Goal: Task Accomplishment & Management: Manage account settings

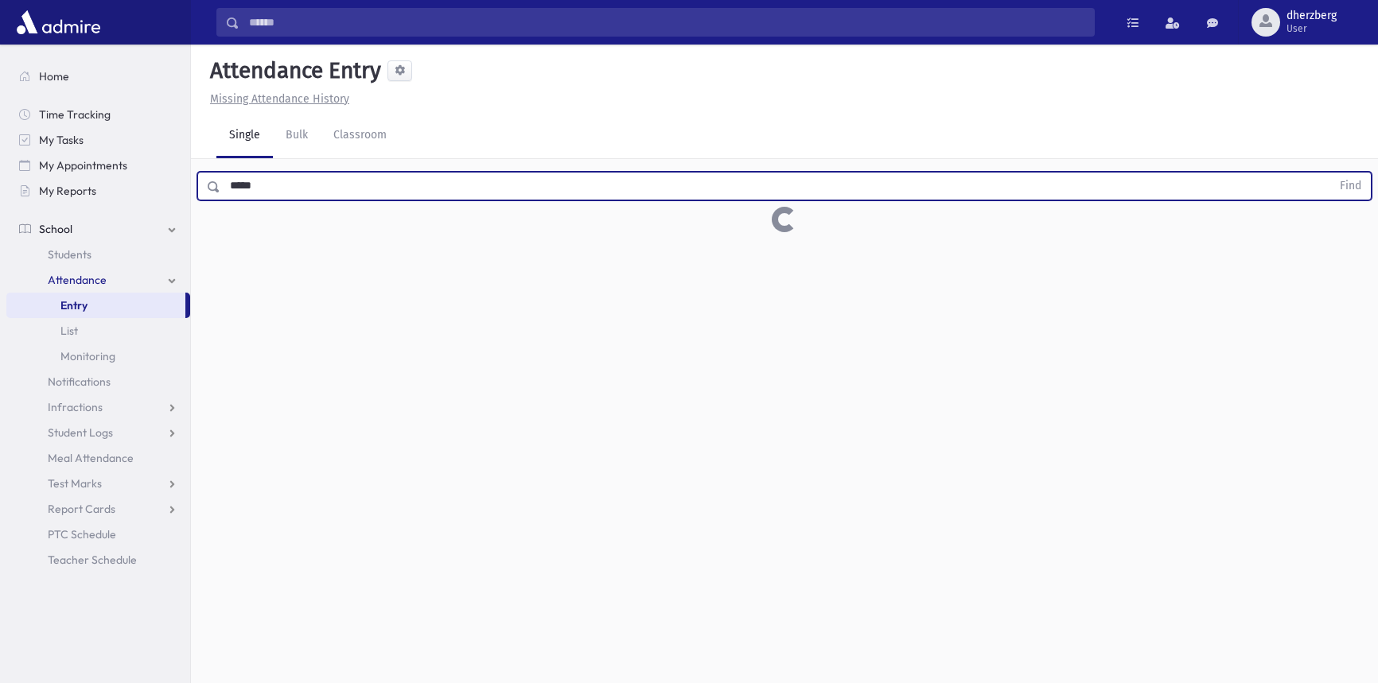
scroll to position [35, 0]
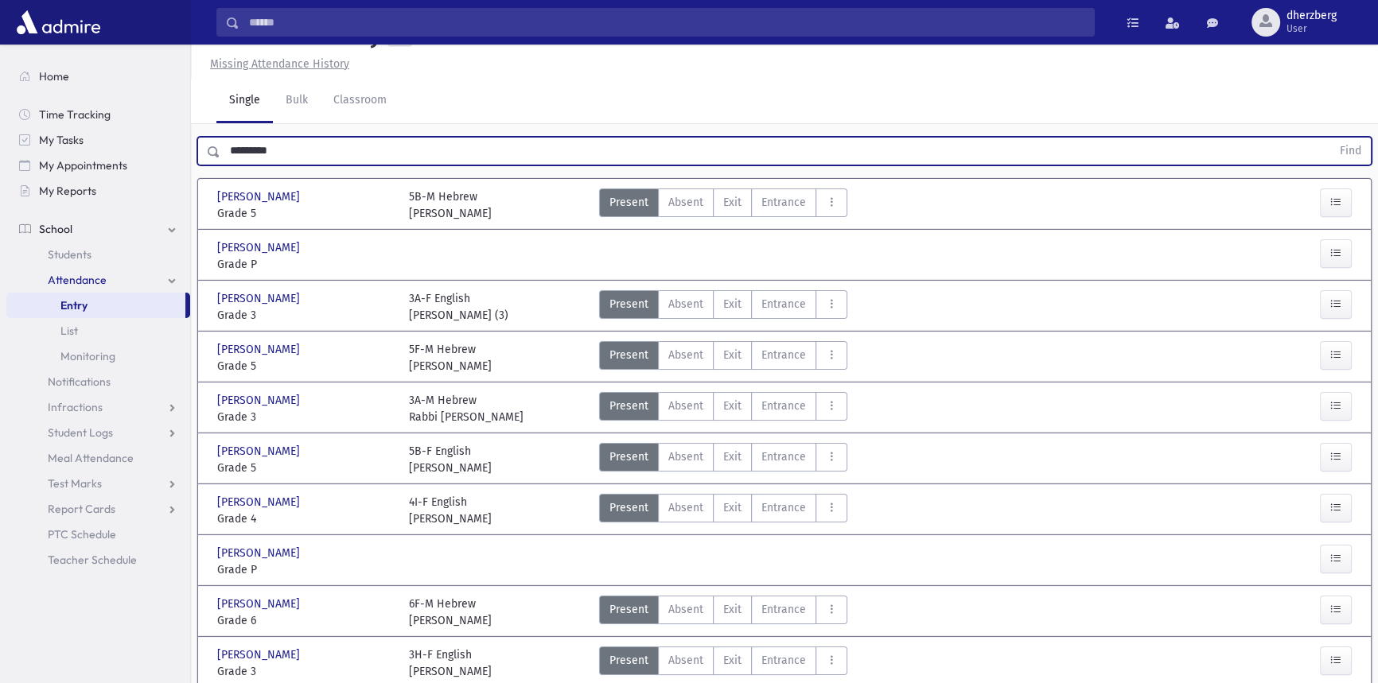
click at [1330, 138] on button "Find" at bounding box center [1350, 151] width 41 height 27
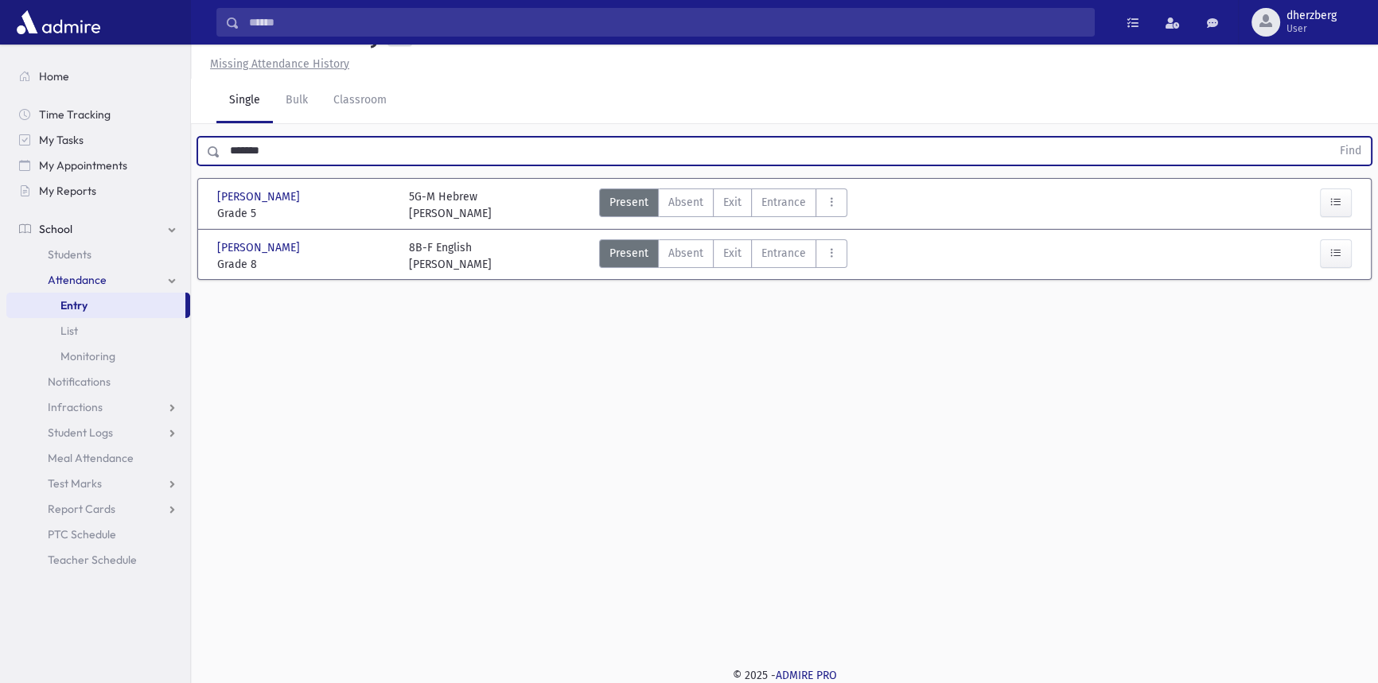
click at [1330, 138] on button "Find" at bounding box center [1350, 151] width 41 height 27
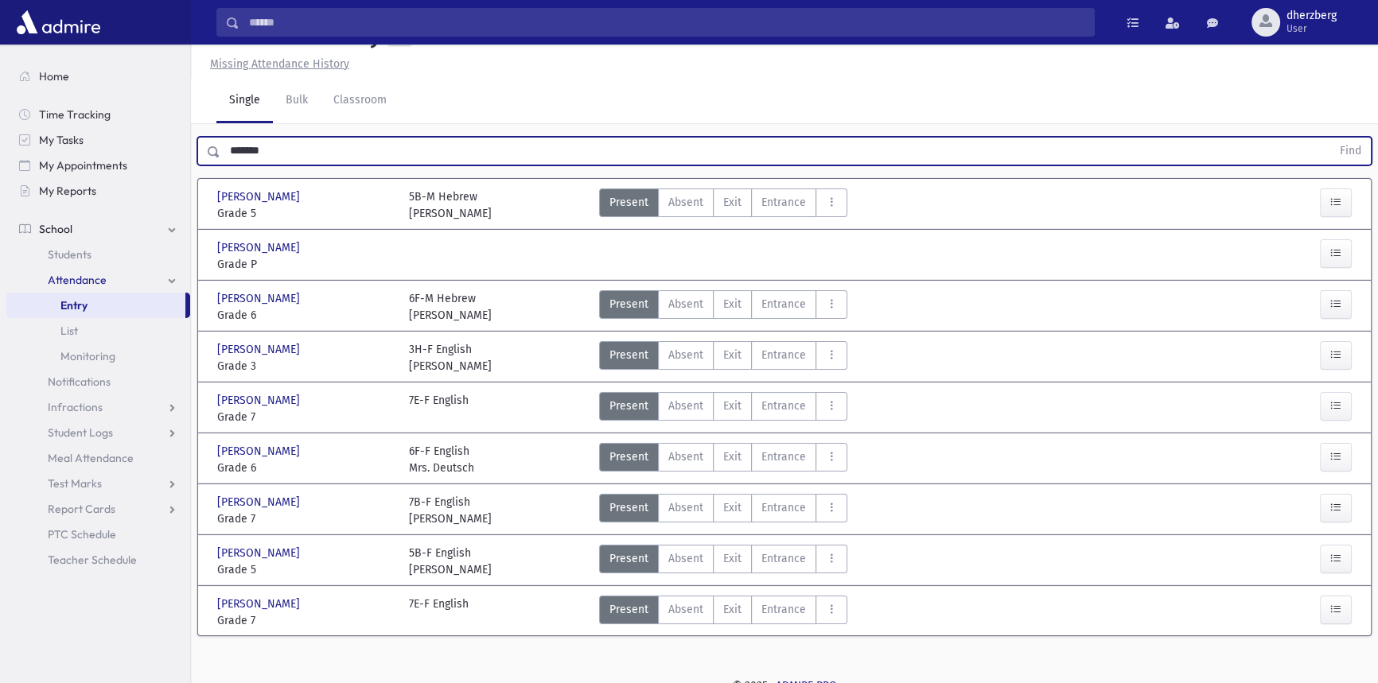
click at [1330, 138] on button "Find" at bounding box center [1350, 151] width 41 height 27
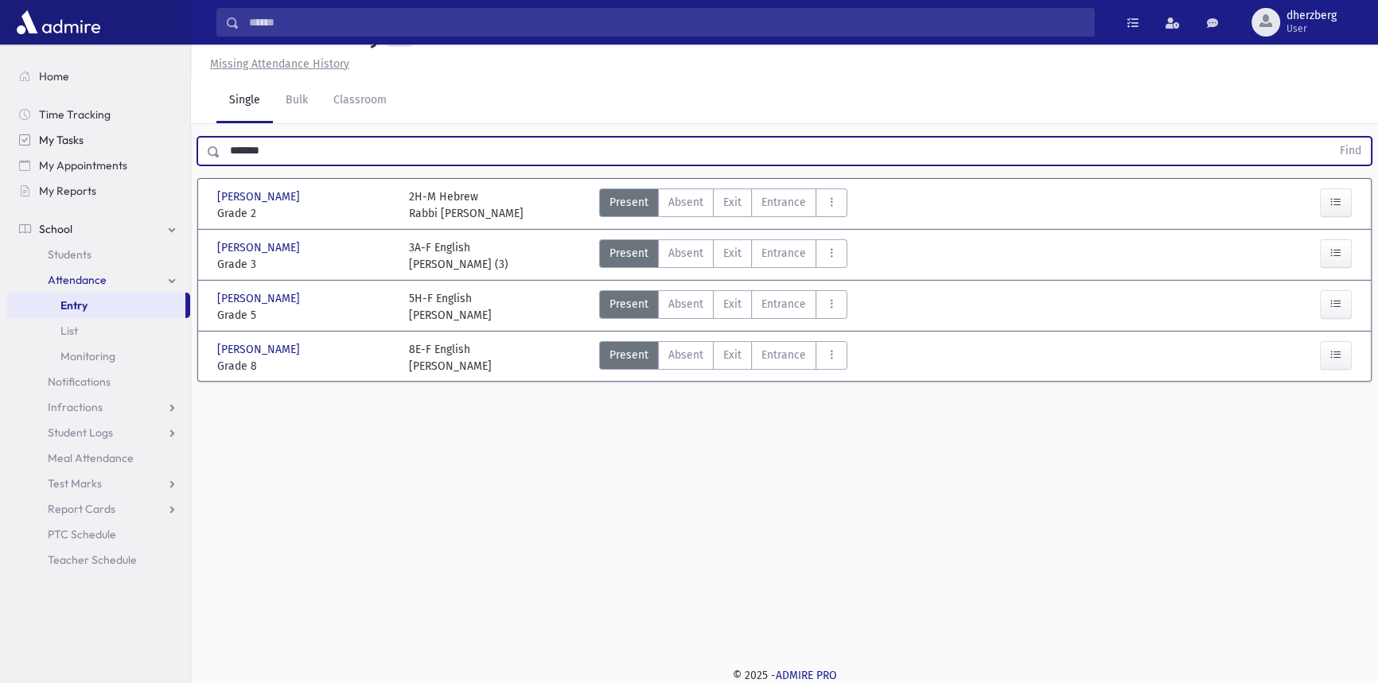
drag, startPoint x: 306, startPoint y: 135, endPoint x: 188, endPoint y: 142, distance: 118.7
click at [238, 139] on input "*******" at bounding box center [775, 151] width 1110 height 29
click at [266, 156] on input "*******" at bounding box center [775, 151] width 1110 height 29
drag, startPoint x: 266, startPoint y: 156, endPoint x: 225, endPoint y: 164, distance: 41.3
click at [225, 164] on input "*******" at bounding box center [775, 151] width 1110 height 29
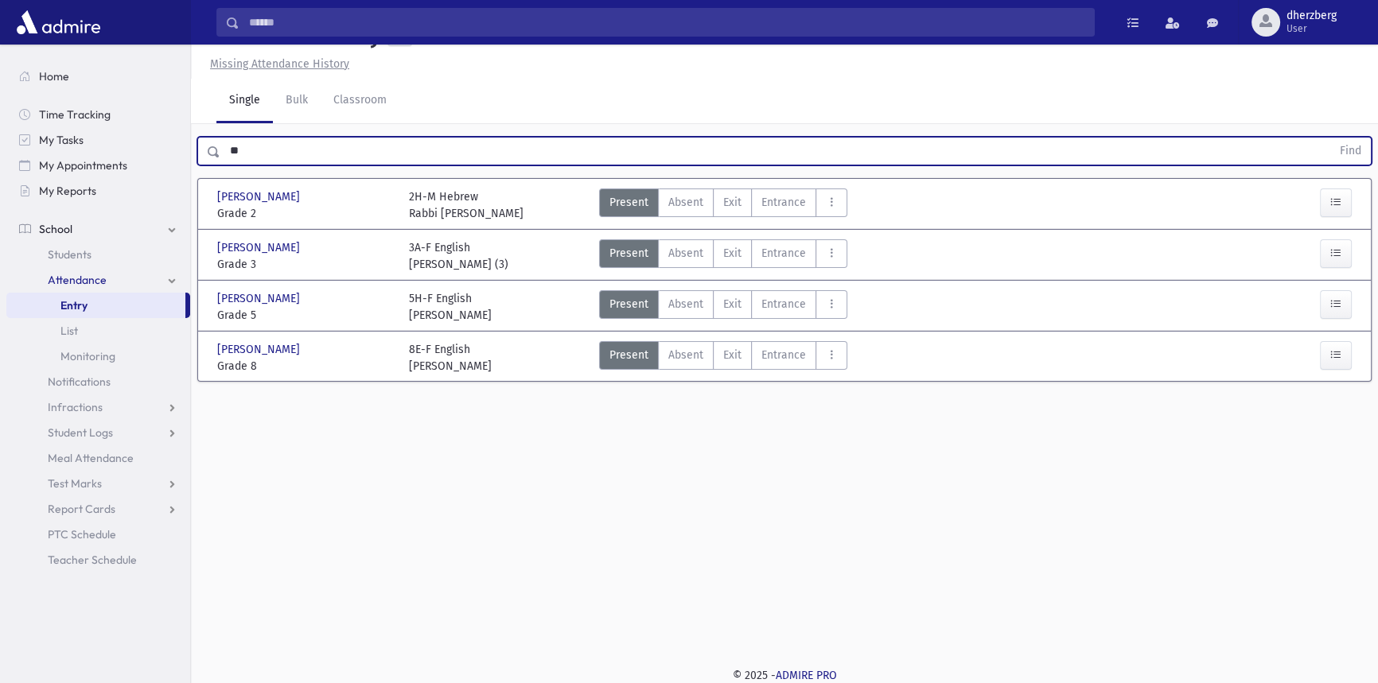
type input "*"
type input "*****"
click at [1330, 138] on button "Find" at bounding box center [1350, 151] width 41 height 27
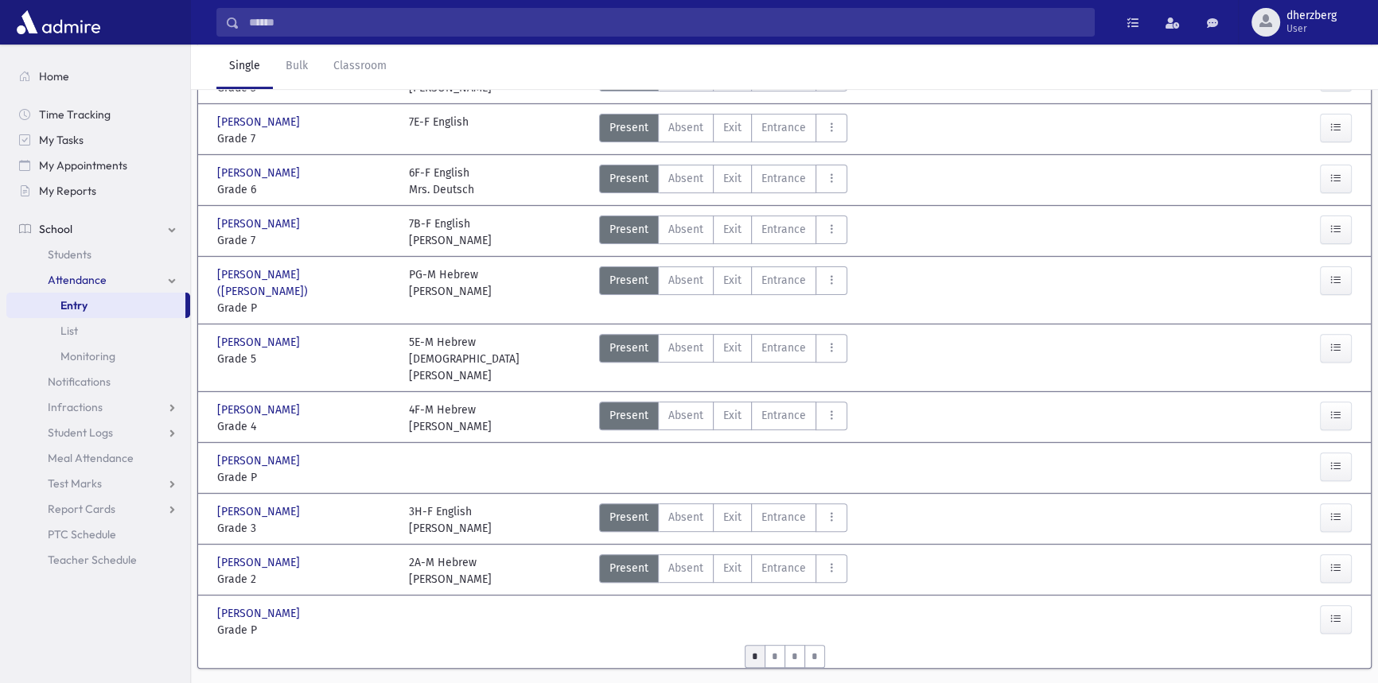
scroll to position [625, 0]
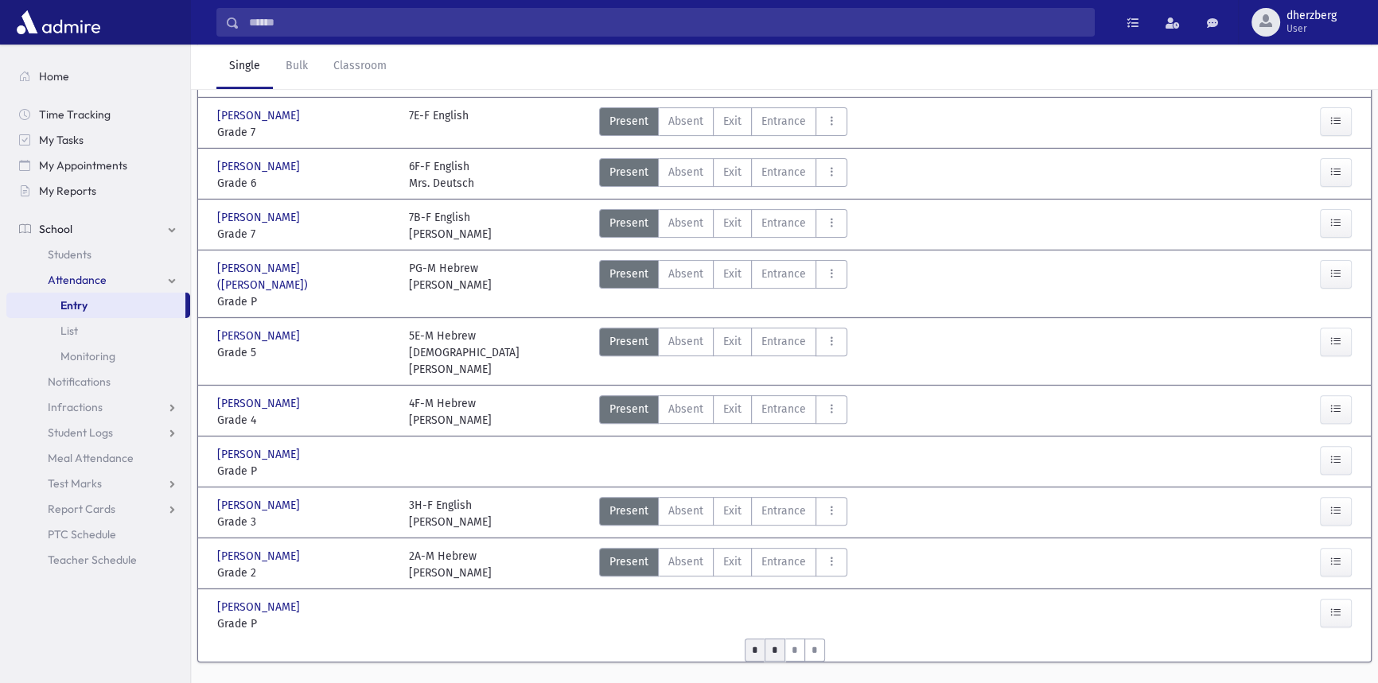
click at [776, 639] on input "*" at bounding box center [774, 650] width 21 height 23
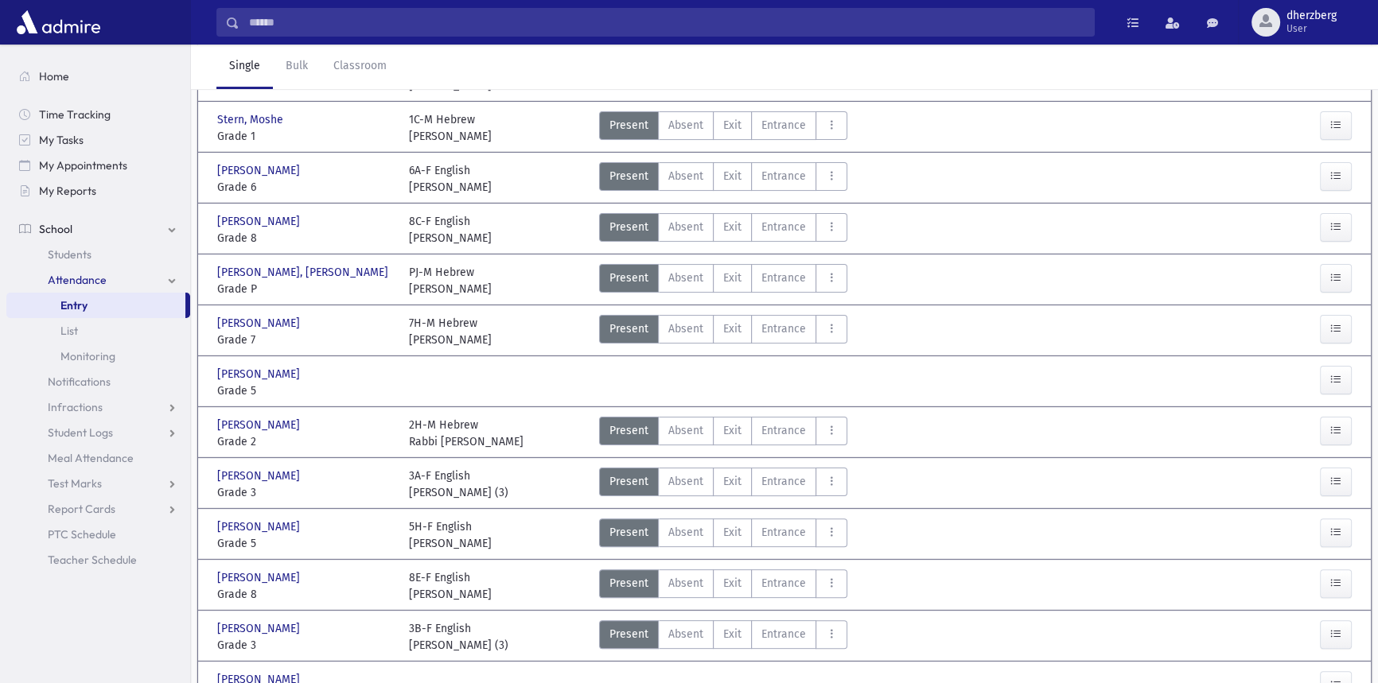
scroll to position [578, 0]
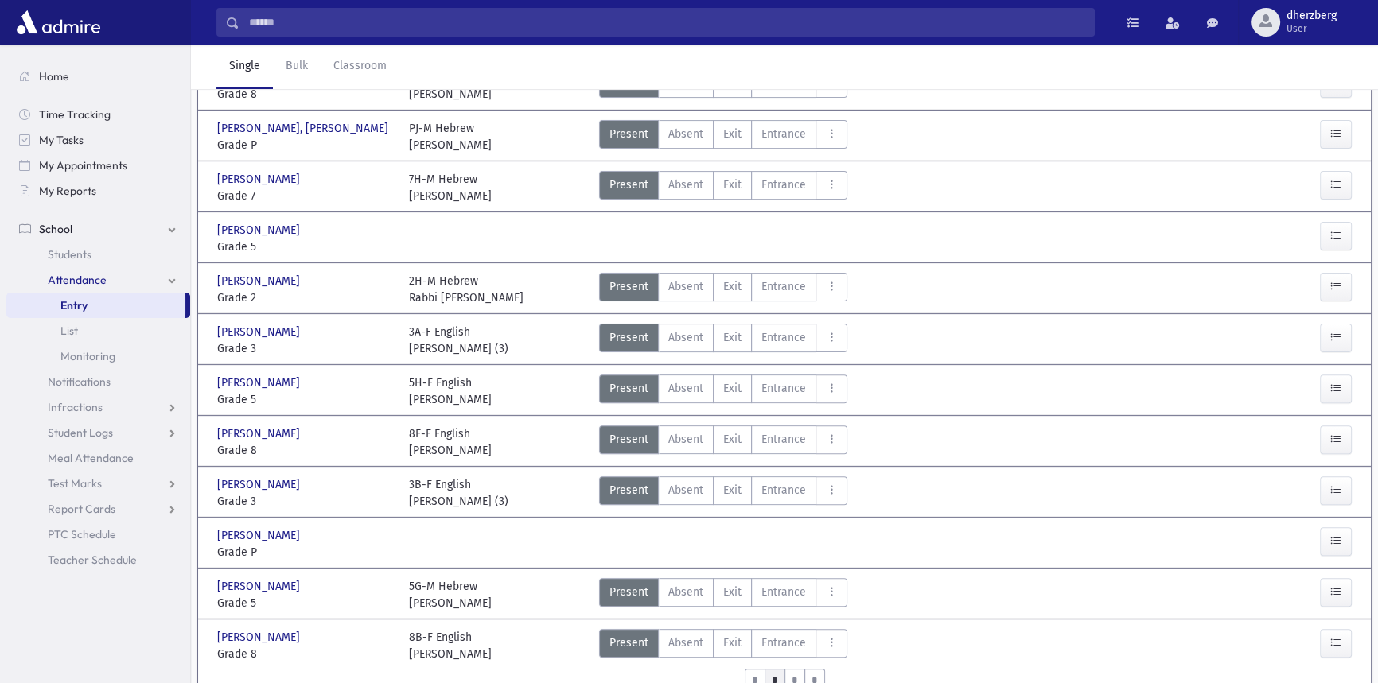
click at [788, 656] on div "0 records saved" at bounding box center [779, 663] width 87 height 17
click at [791, 655] on div "0 records saved" at bounding box center [779, 663] width 87 height 17
click at [811, 665] on div "0 records saved" at bounding box center [779, 663] width 87 height 17
click at [774, 669] on input "*" at bounding box center [774, 680] width 21 height 23
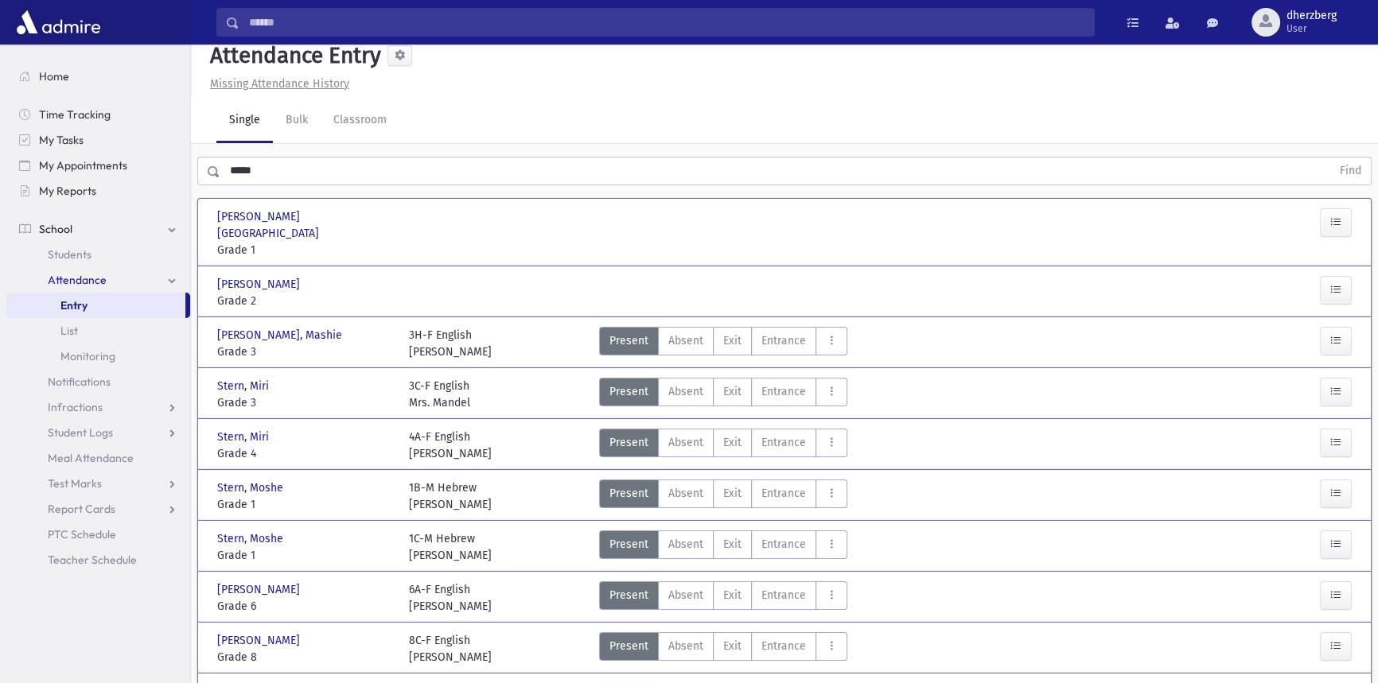
scroll to position [0, 0]
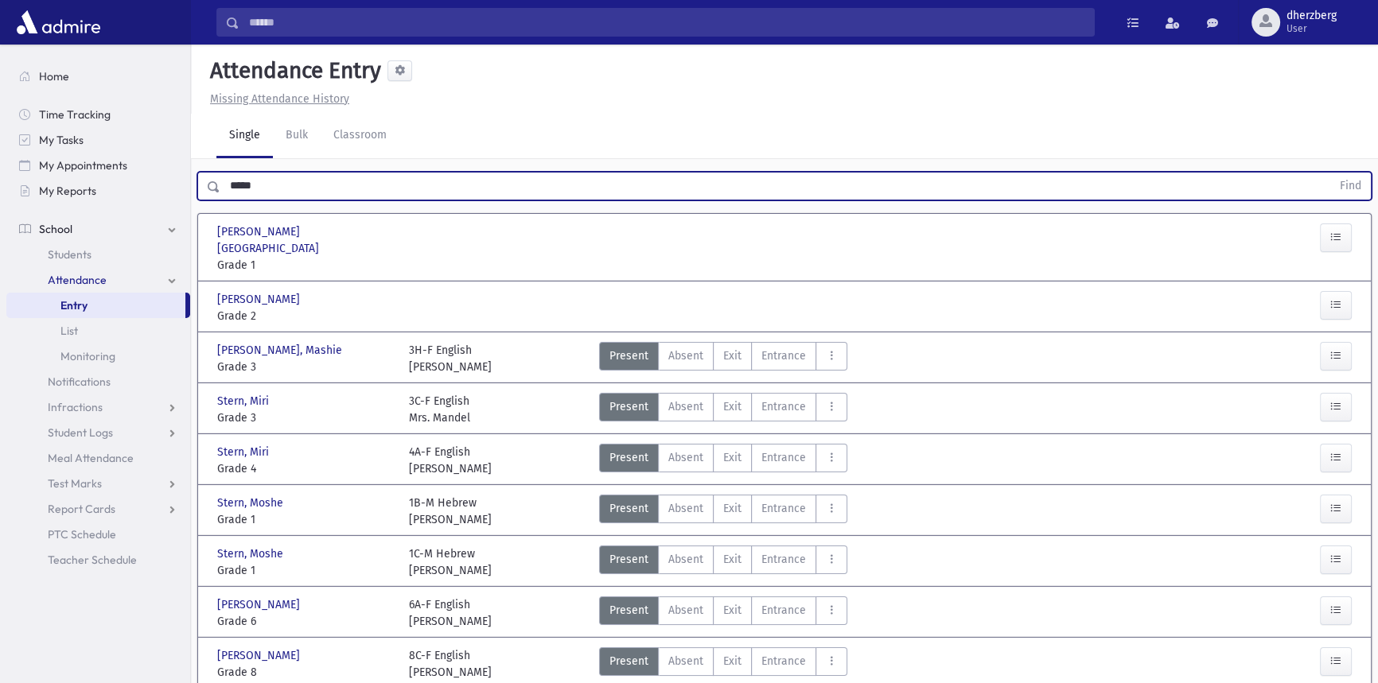
drag, startPoint x: 262, startPoint y: 187, endPoint x: 221, endPoint y: 189, distance: 41.4
click at [221, 189] on input "*****" at bounding box center [775, 186] width 1110 height 29
click at [80, 276] on span "Attendance" at bounding box center [77, 280] width 59 height 14
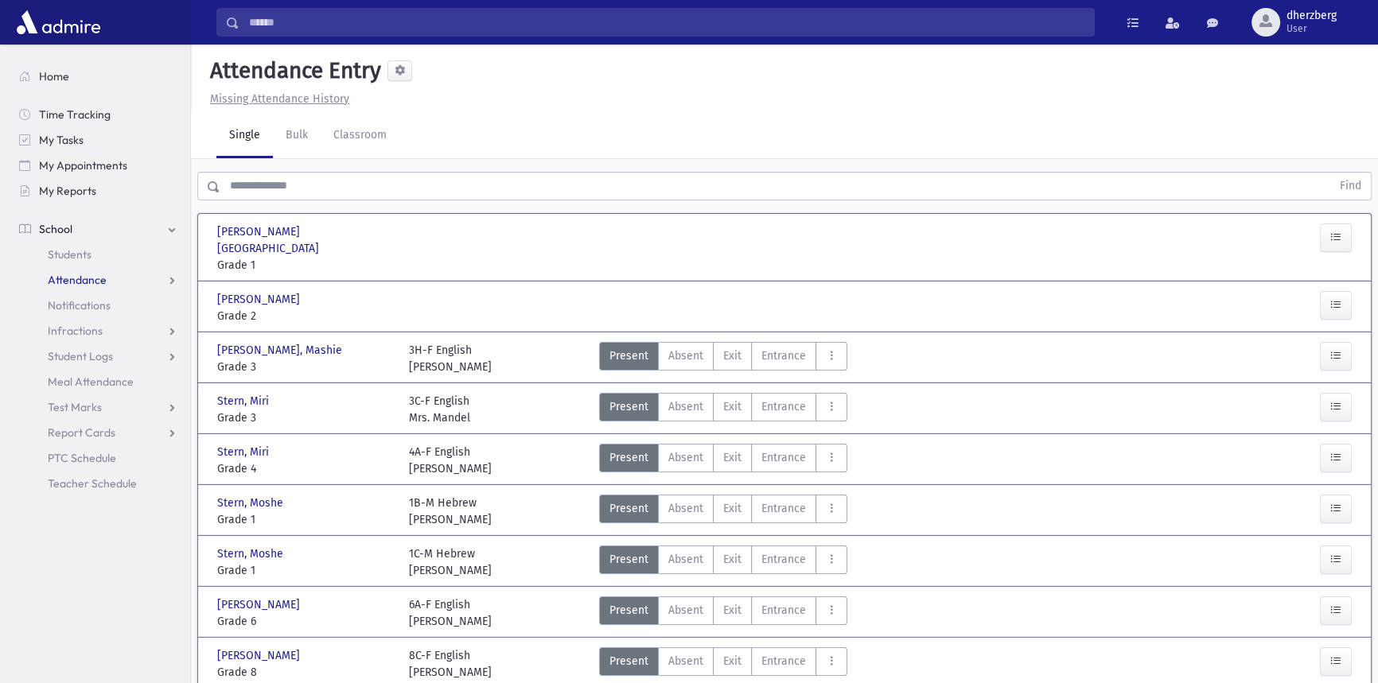
click at [80, 276] on span "Attendance" at bounding box center [77, 280] width 59 height 14
click at [290, 194] on input "text" at bounding box center [775, 186] width 1110 height 29
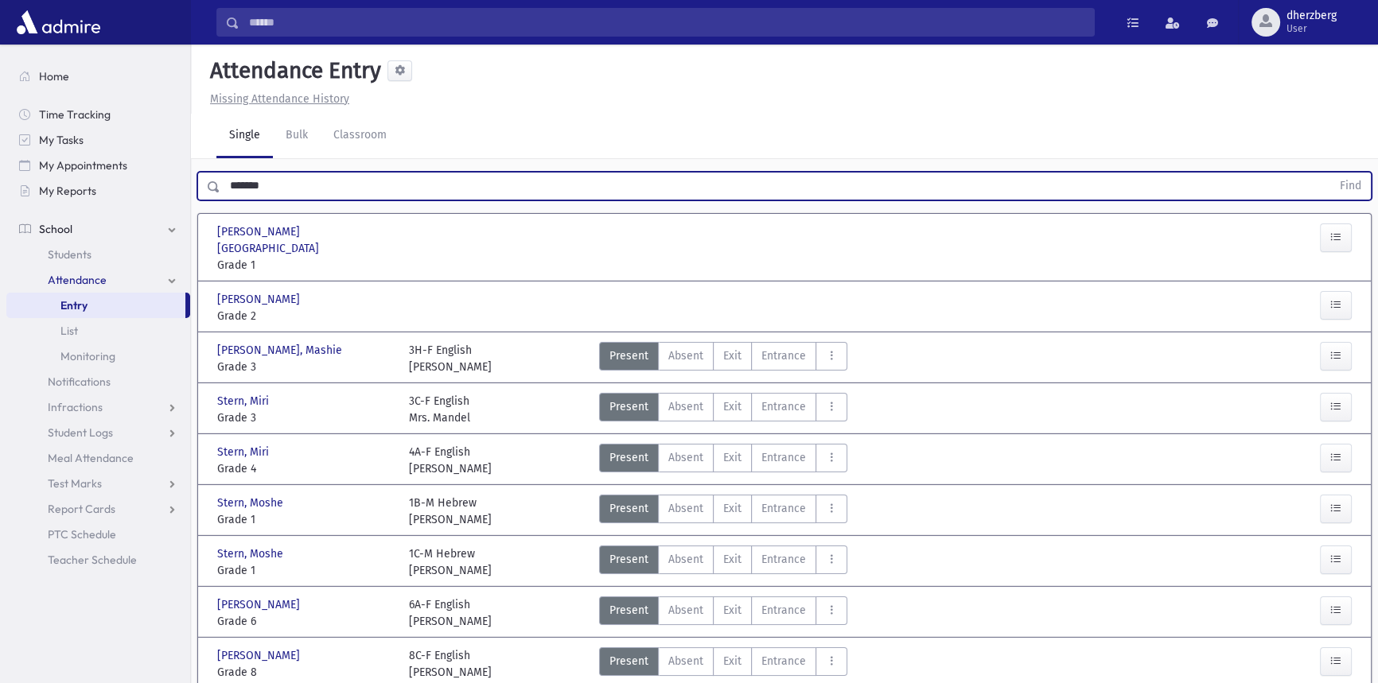
click at [1330, 173] on button "Find" at bounding box center [1350, 186] width 41 height 27
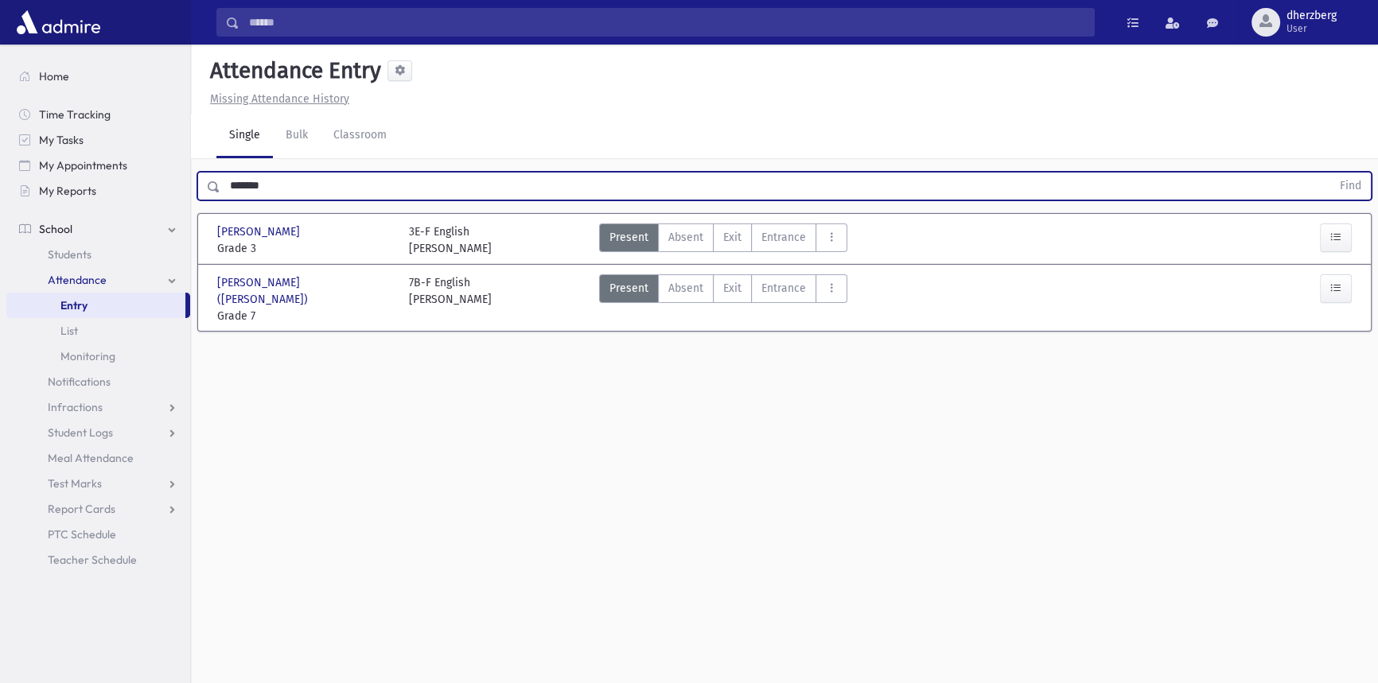
drag, startPoint x: 259, startPoint y: 182, endPoint x: 236, endPoint y: 183, distance: 23.1
click at [236, 183] on input "*******" at bounding box center [775, 186] width 1110 height 29
click at [1330, 173] on button "Find" at bounding box center [1350, 186] width 41 height 27
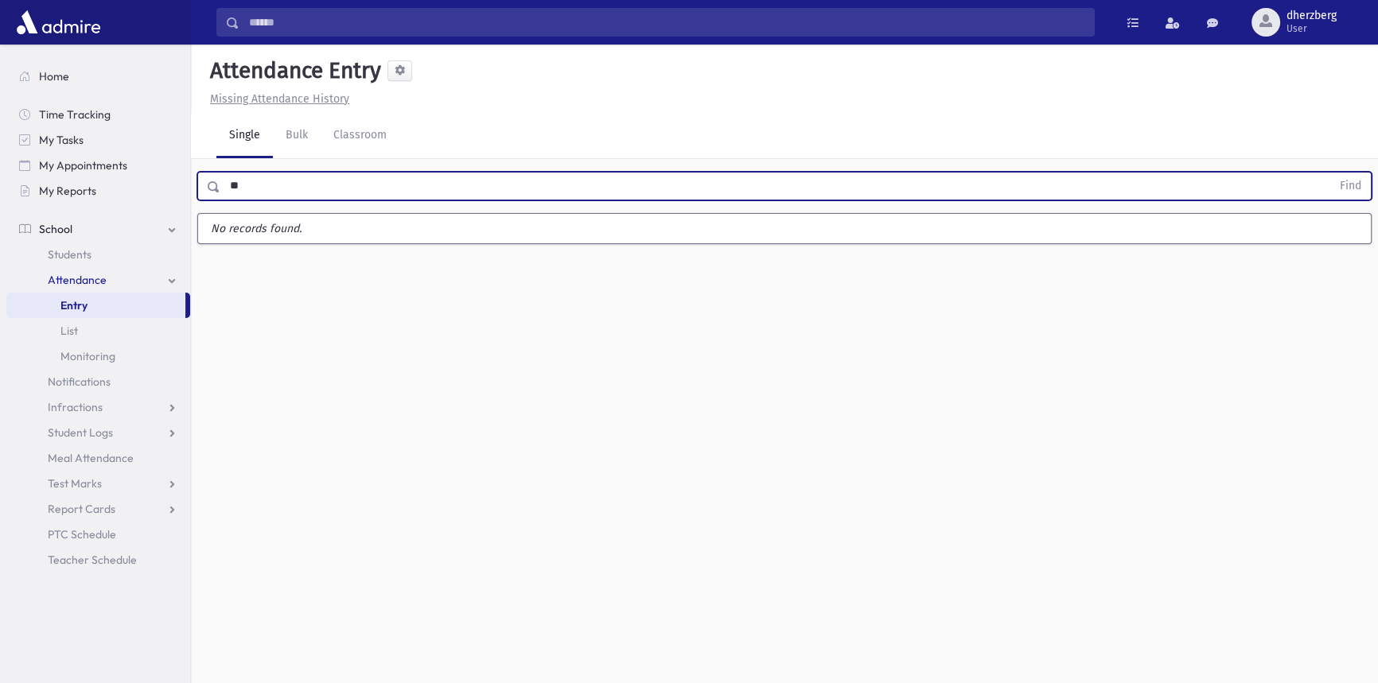
type input "*"
click at [58, 259] on span "Students" at bounding box center [70, 254] width 44 height 14
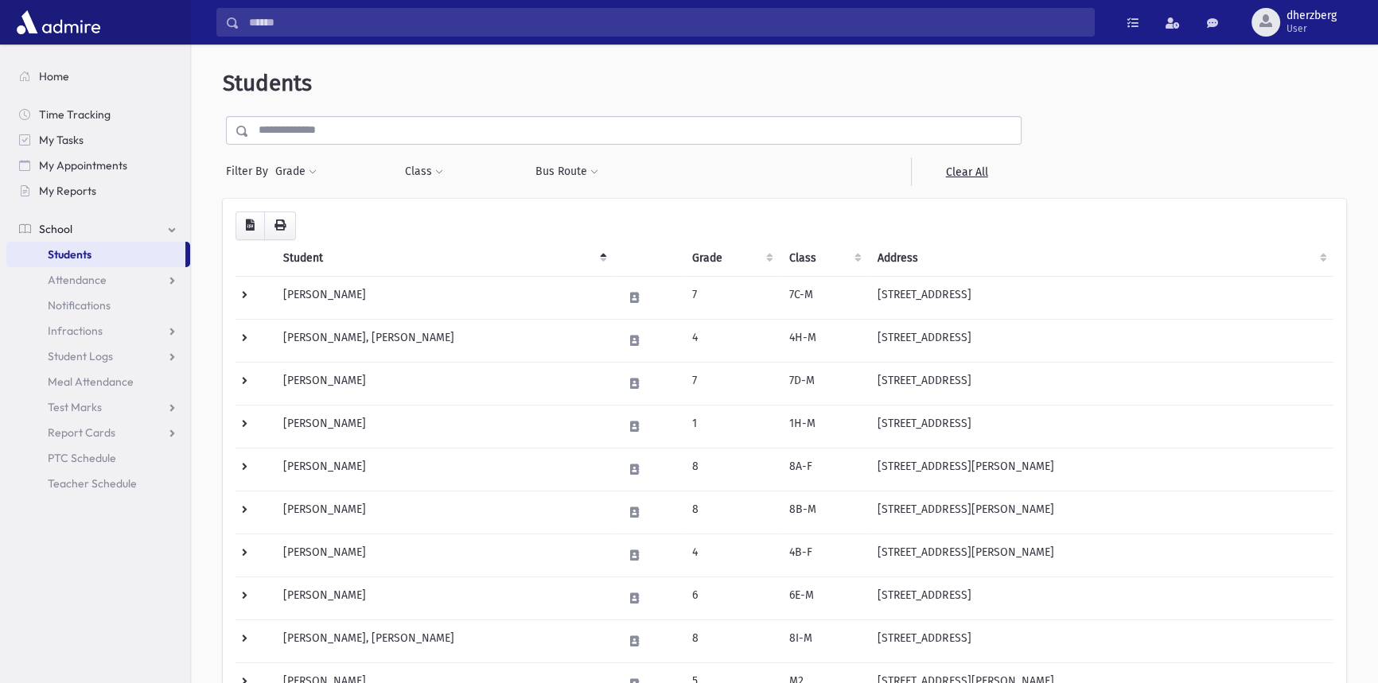
click at [375, 123] on input "text" at bounding box center [635, 130] width 772 height 29
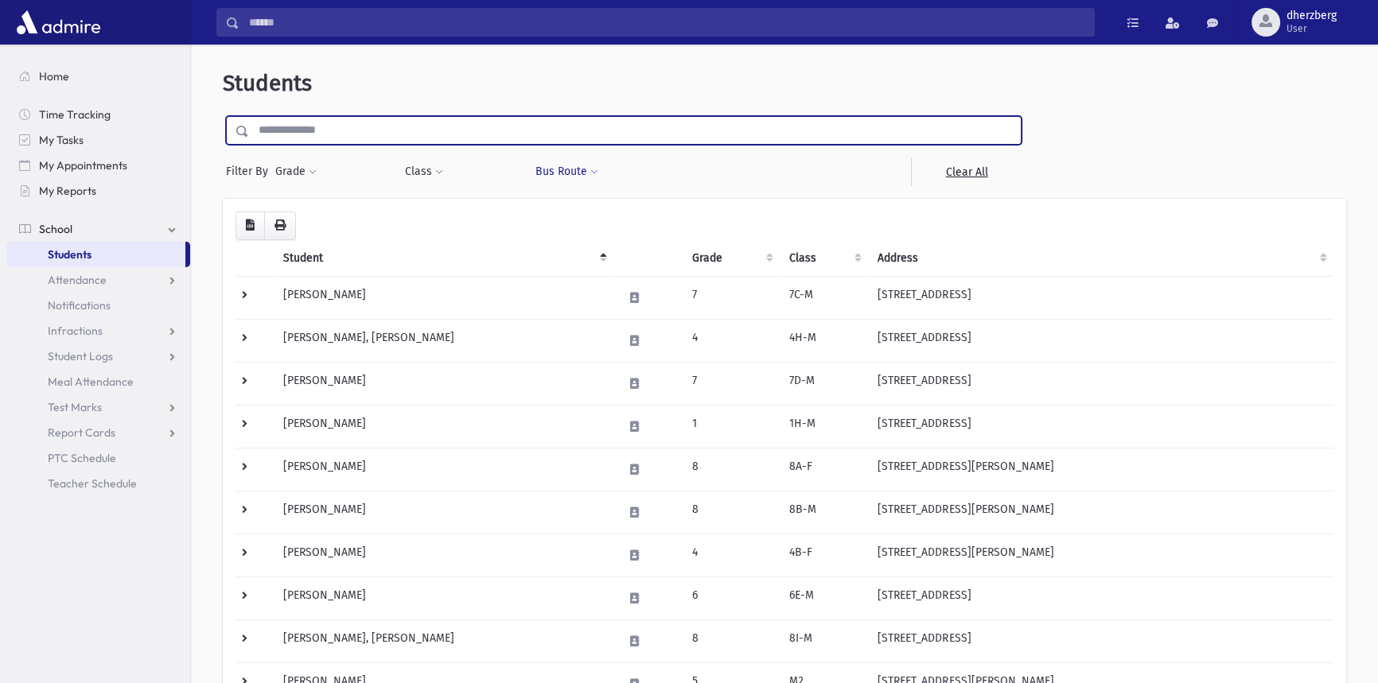
click at [562, 157] on button "Bus Route" at bounding box center [567, 171] width 64 height 29
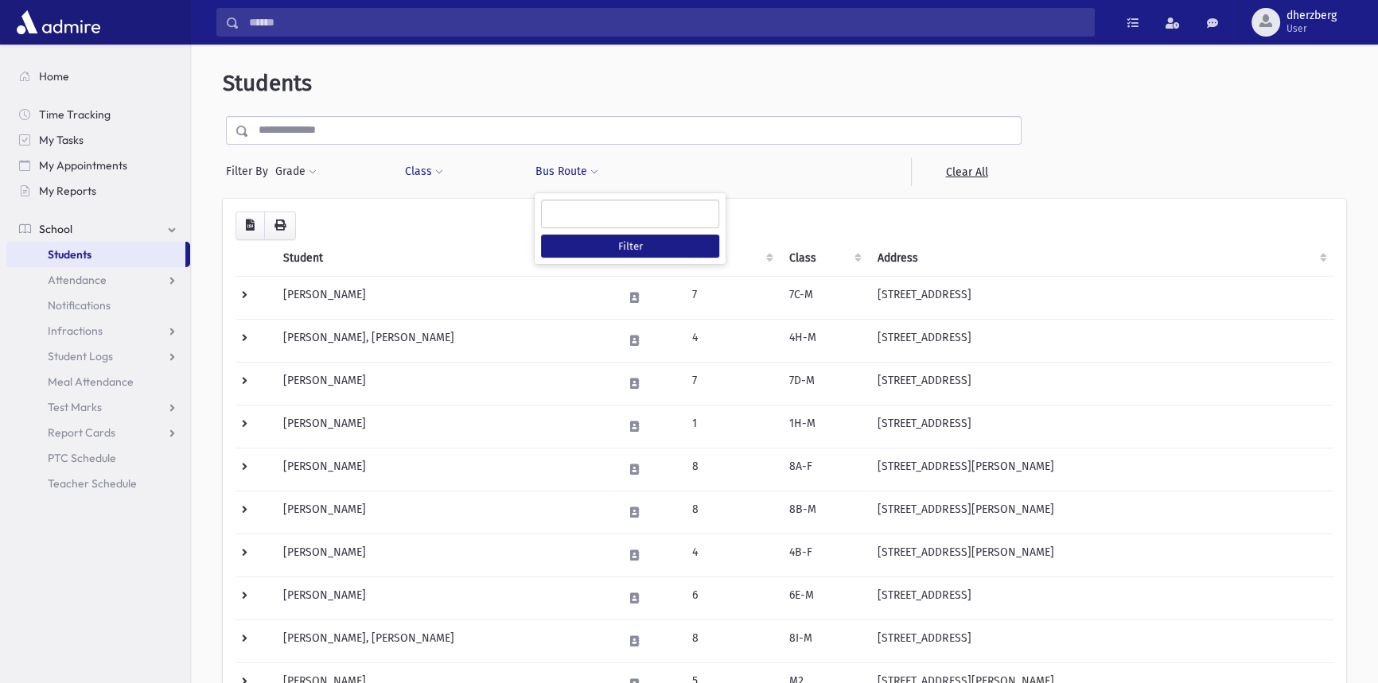
click at [430, 167] on button "Class" at bounding box center [424, 171] width 40 height 29
click at [434, 200] on ul at bounding box center [487, 212] width 153 height 24
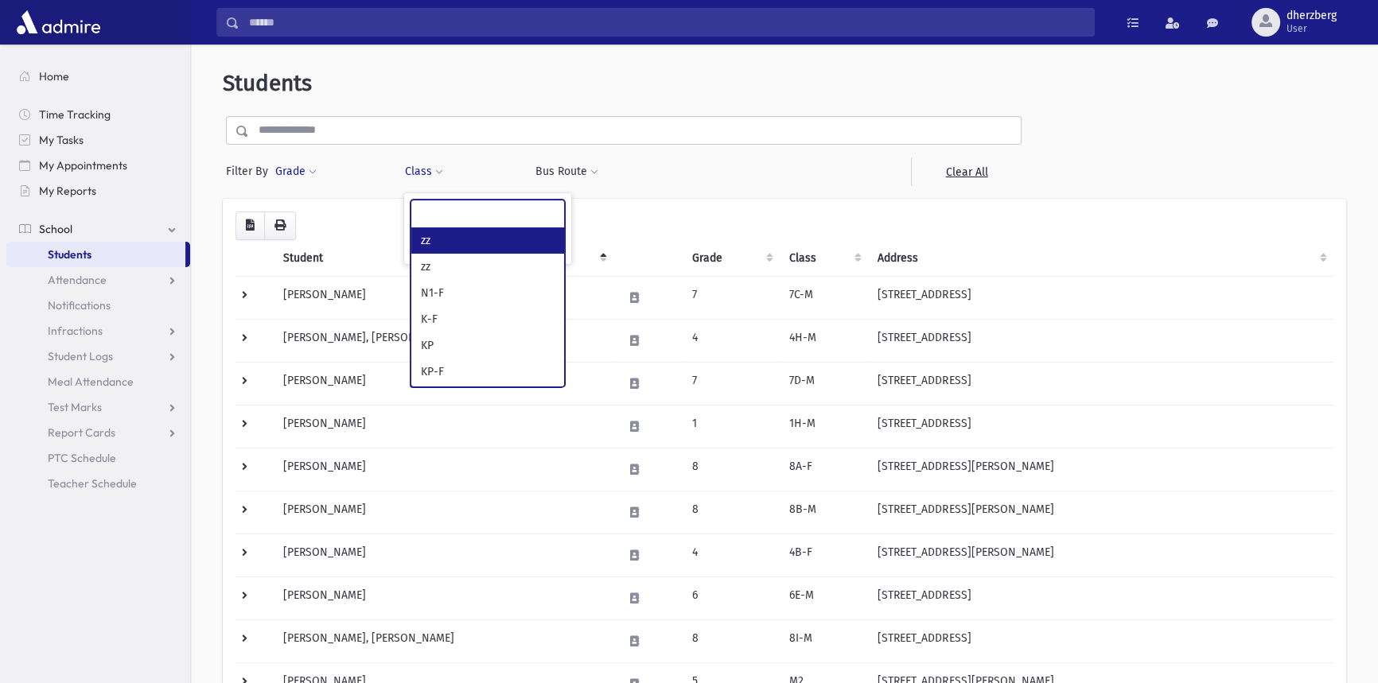
click at [304, 160] on button "Grade" at bounding box center [295, 171] width 43 height 29
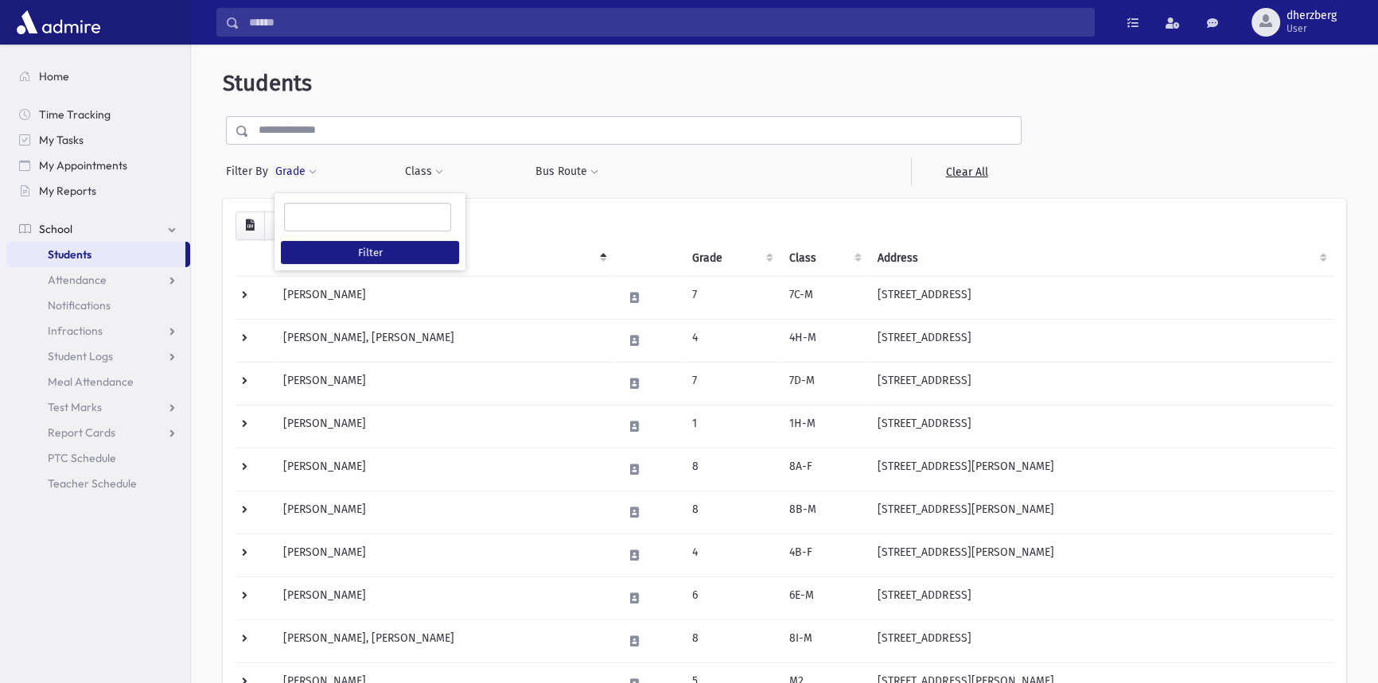
click at [337, 216] on ul at bounding box center [367, 216] width 165 height 24
type input "*"
select select "*"
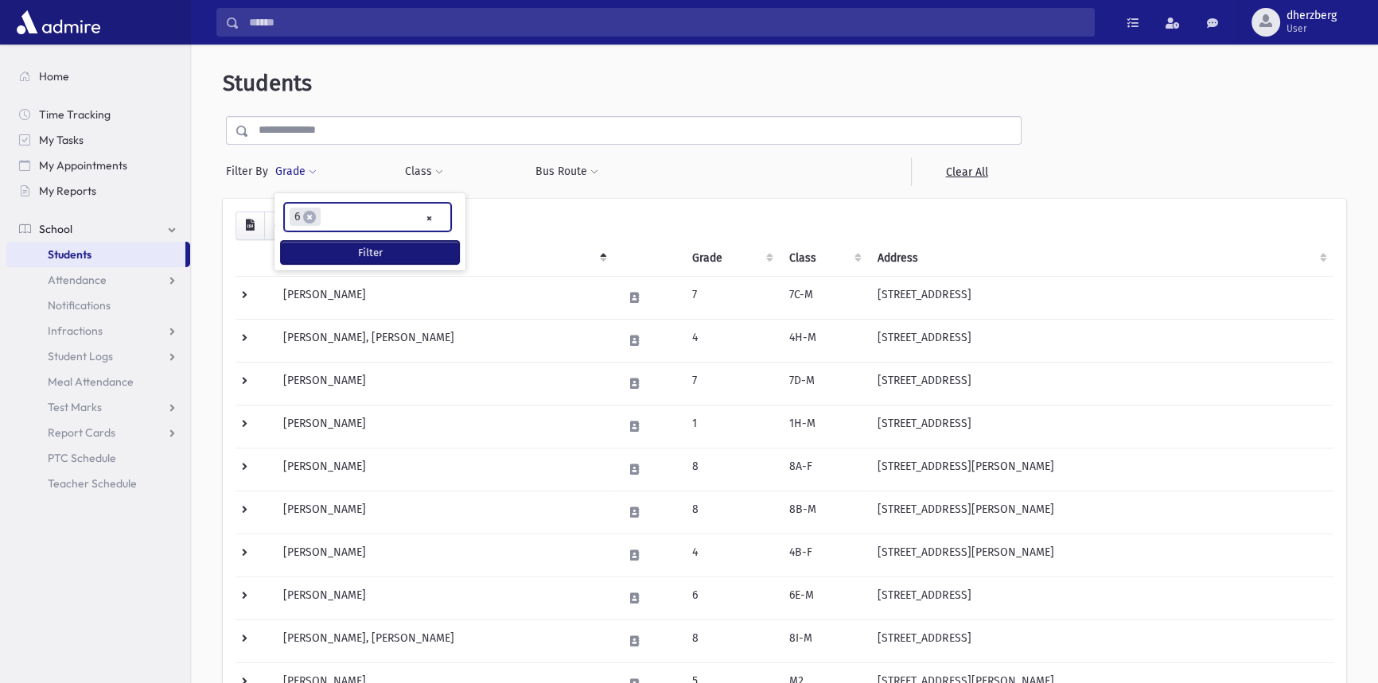
click at [379, 244] on button "Filter" at bounding box center [370, 252] width 178 height 23
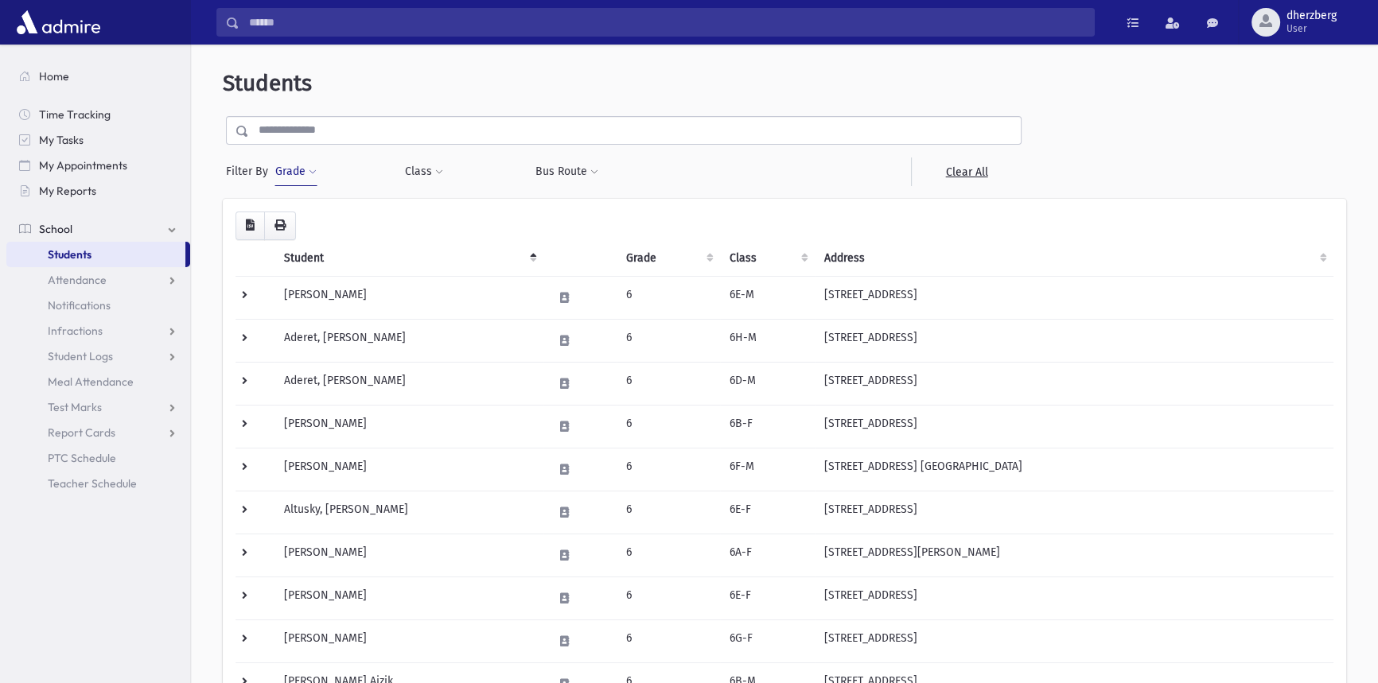
click at [316, 170] on span at bounding box center [313, 173] width 8 height 10
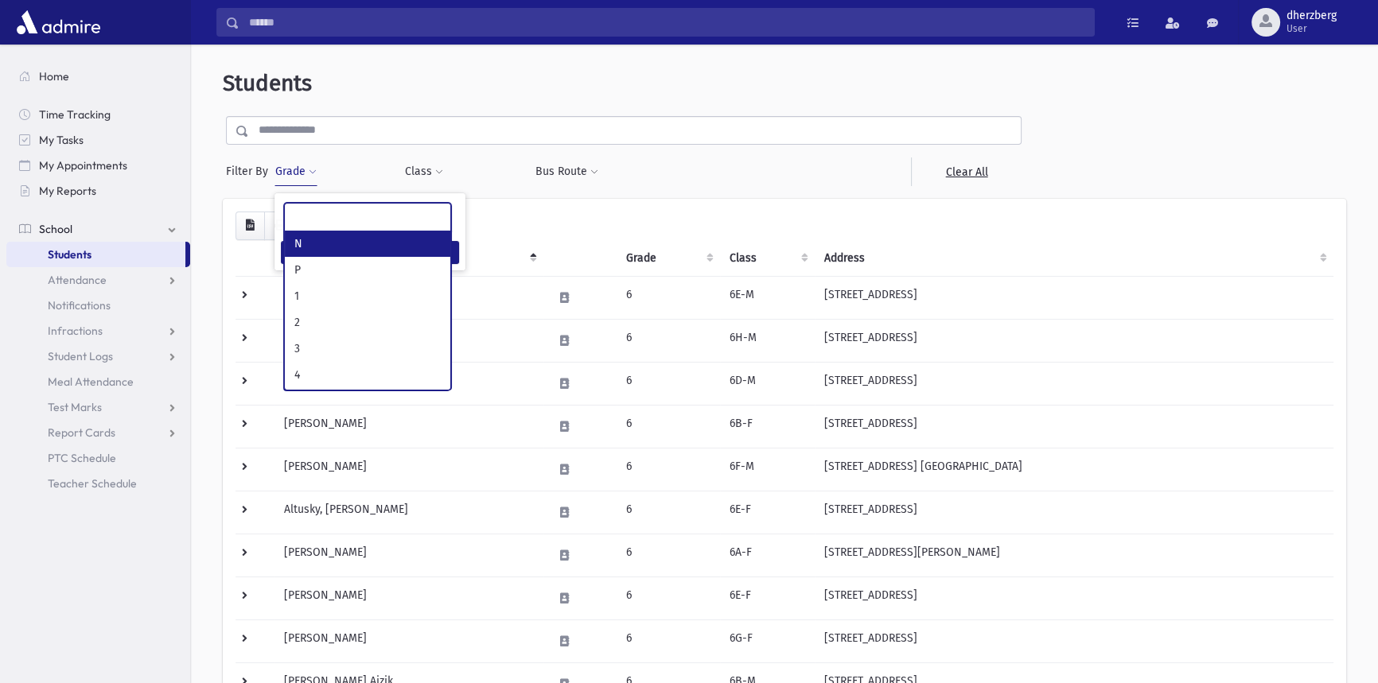
select select
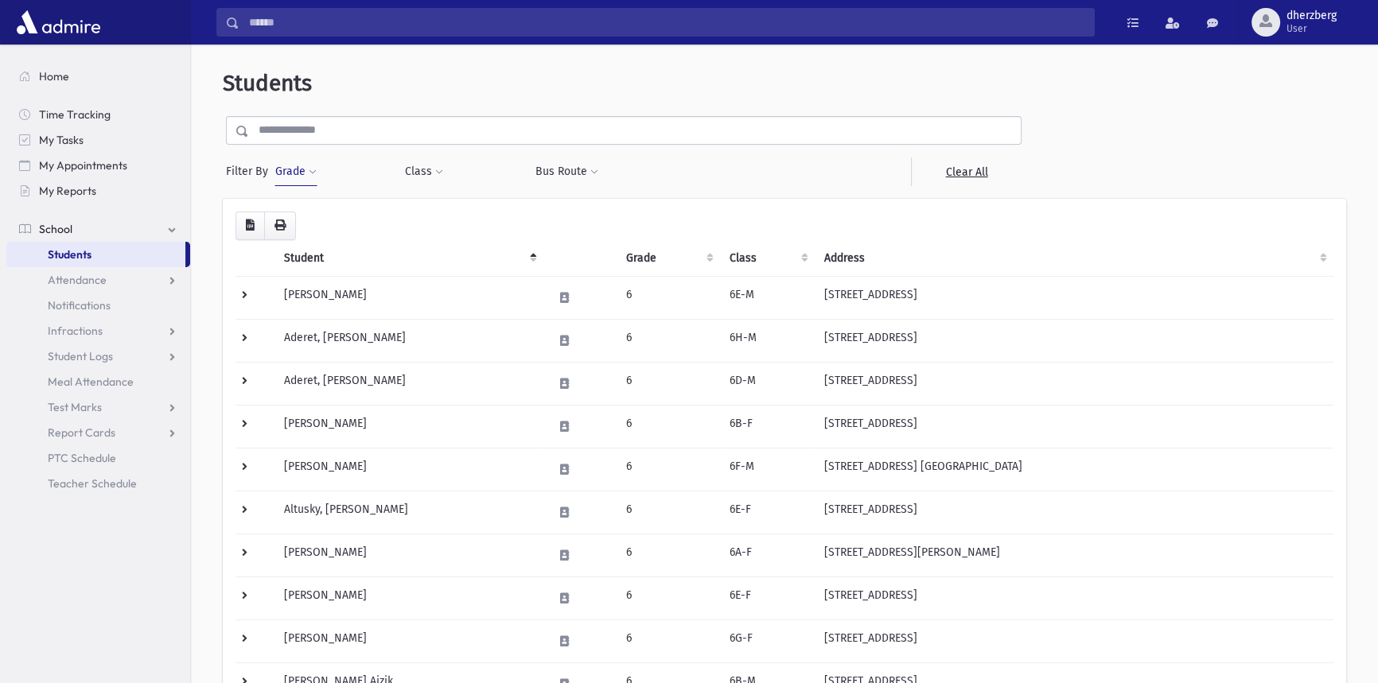
click at [133, 247] on link "Students" at bounding box center [95, 254] width 179 height 25
click at [146, 270] on link "Attendance" at bounding box center [98, 279] width 184 height 25
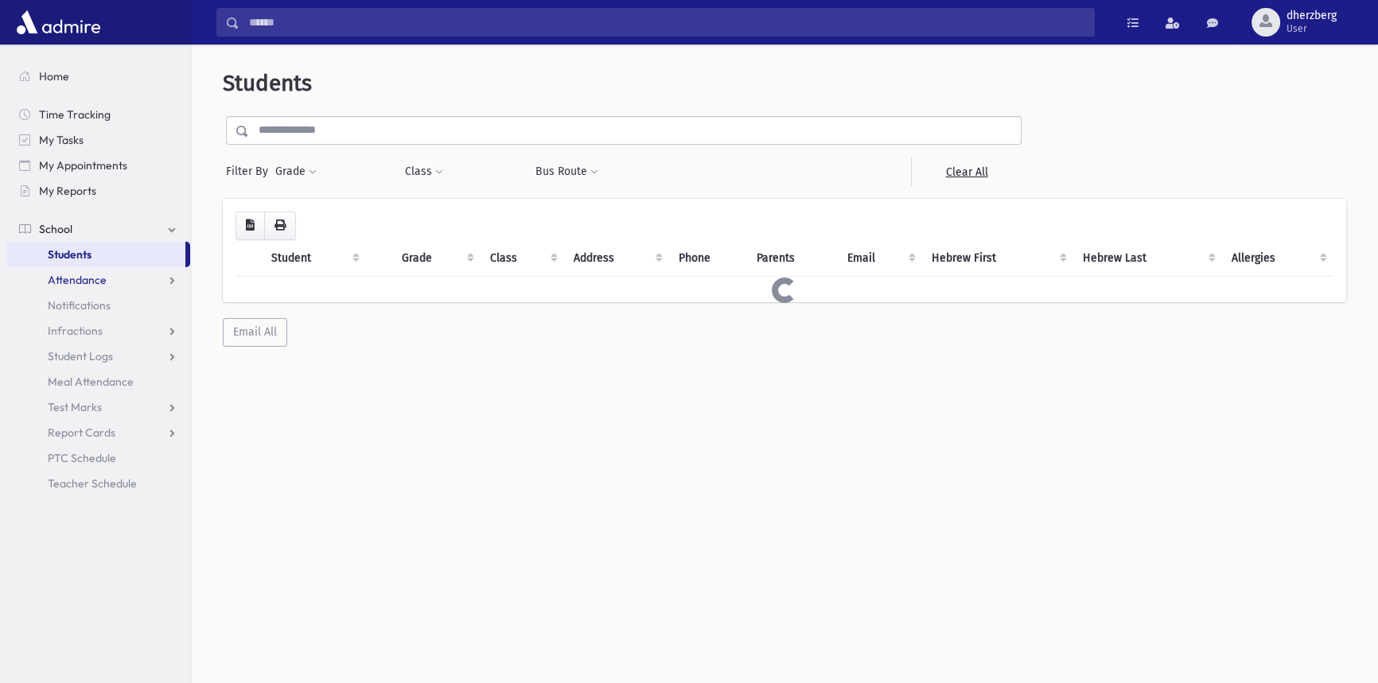
click at [152, 274] on link "Attendance" at bounding box center [98, 279] width 184 height 25
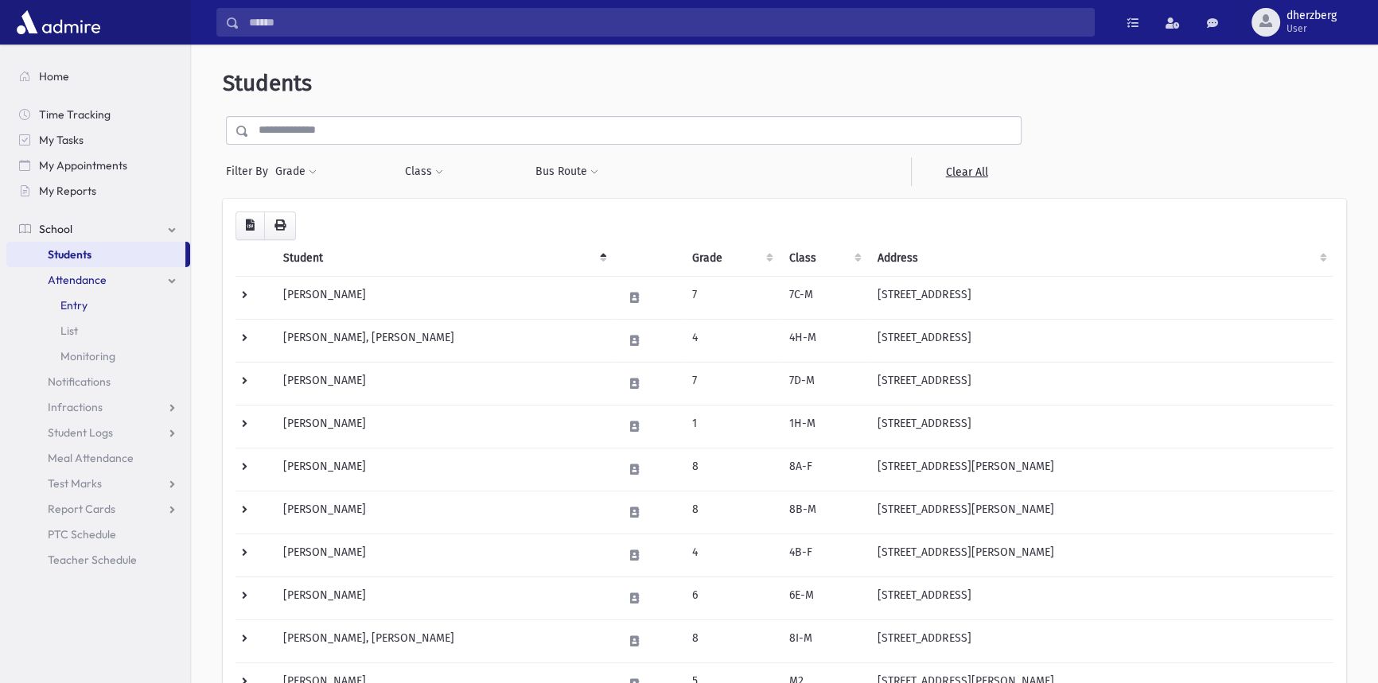
click at [83, 310] on span "Entry" at bounding box center [73, 305] width 27 height 14
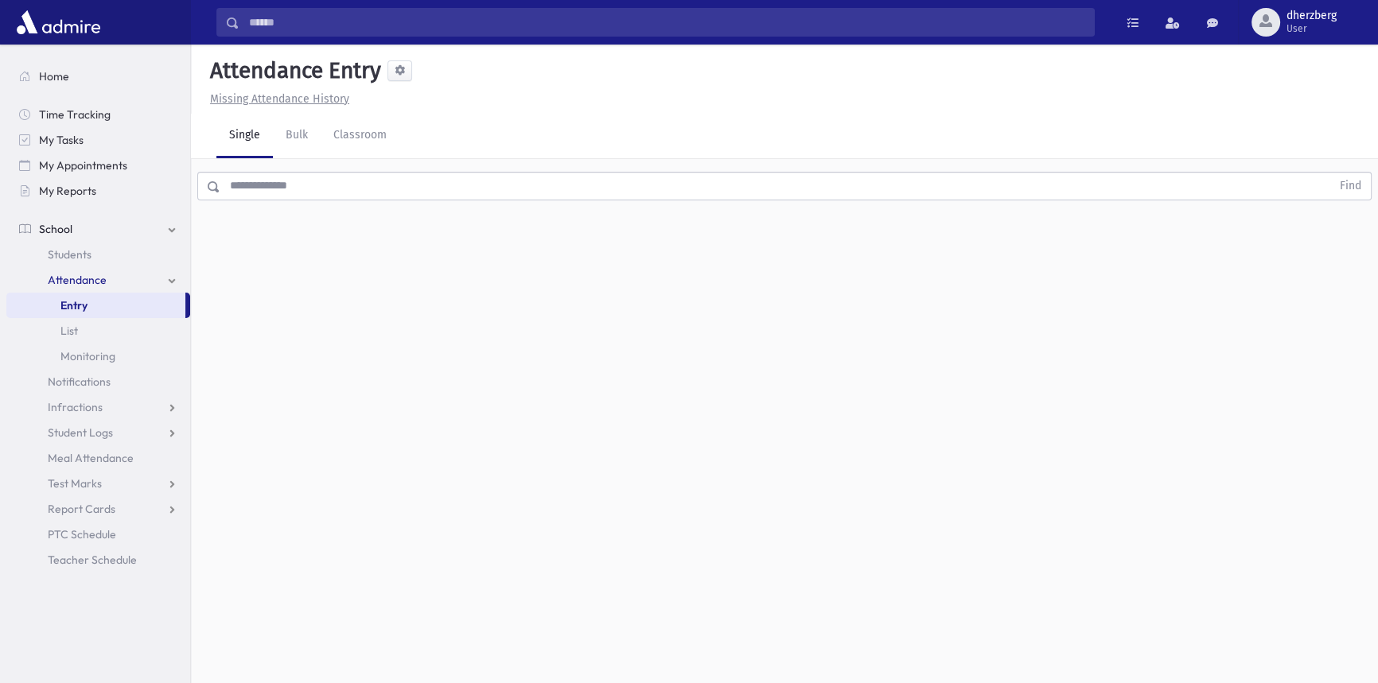
click at [239, 182] on input "text" at bounding box center [775, 186] width 1110 height 29
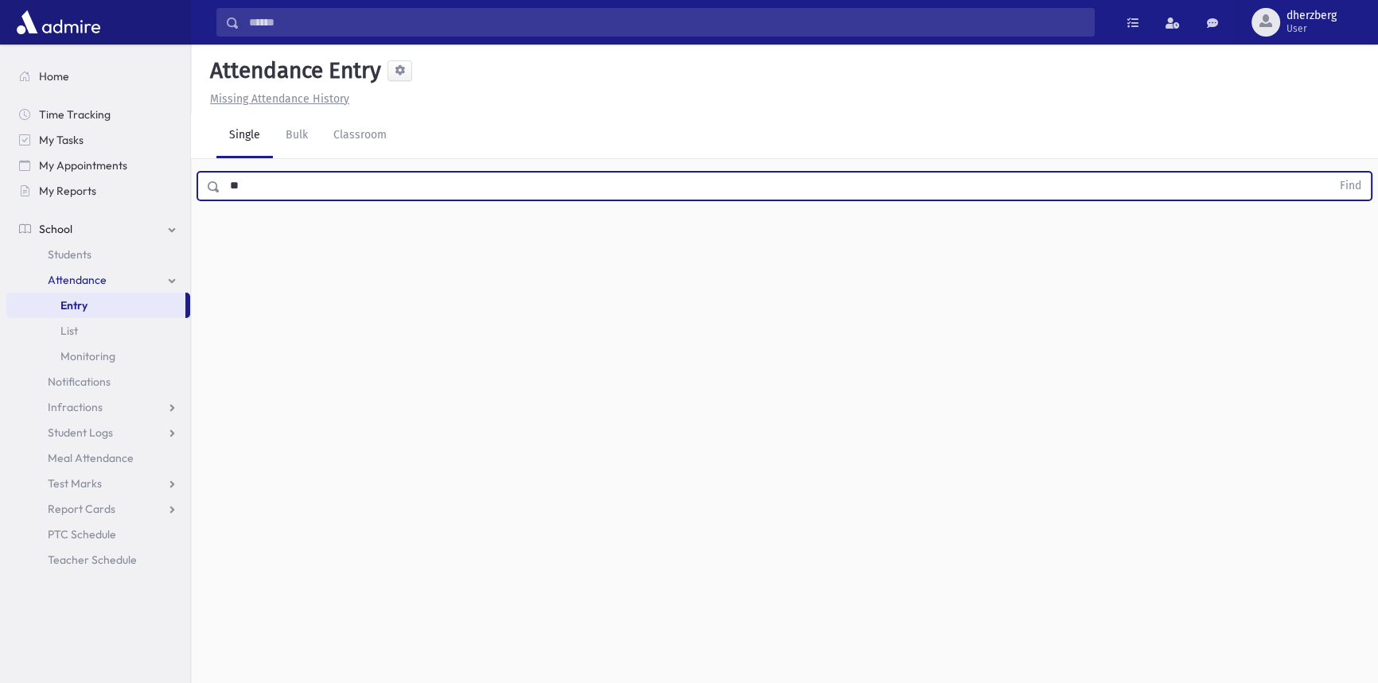
type input "*"
click at [1330, 173] on button "Find" at bounding box center [1350, 186] width 41 height 27
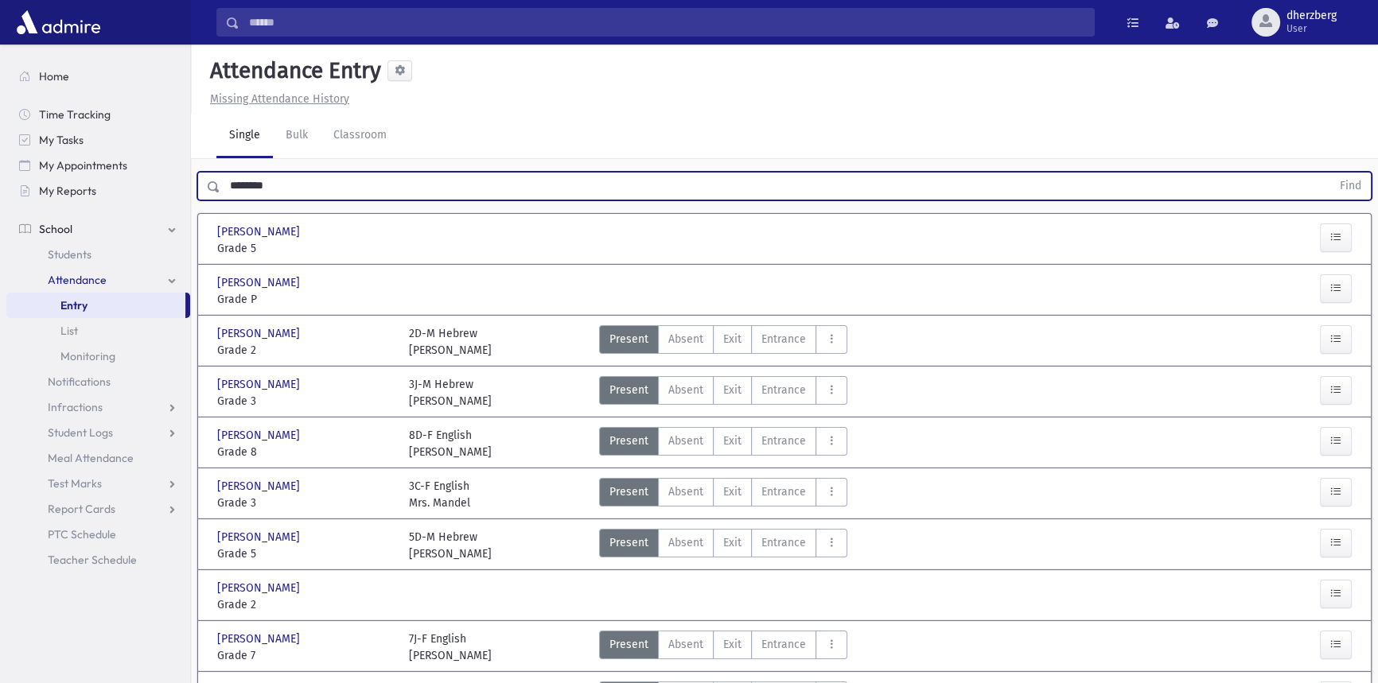
click at [1330, 173] on button "Find" at bounding box center [1350, 186] width 41 height 27
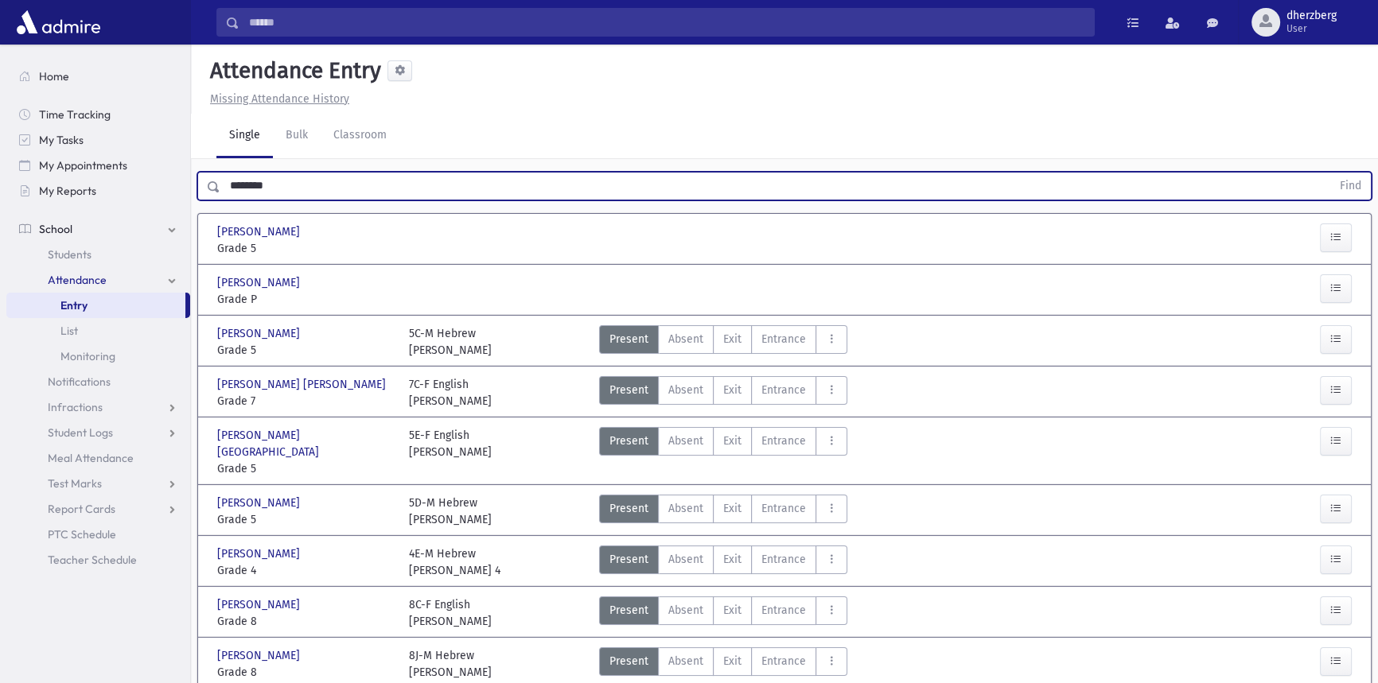
click at [247, 185] on input "********" at bounding box center [775, 186] width 1110 height 29
type input "********"
click at [1330, 173] on button "Find" at bounding box center [1350, 186] width 41 height 27
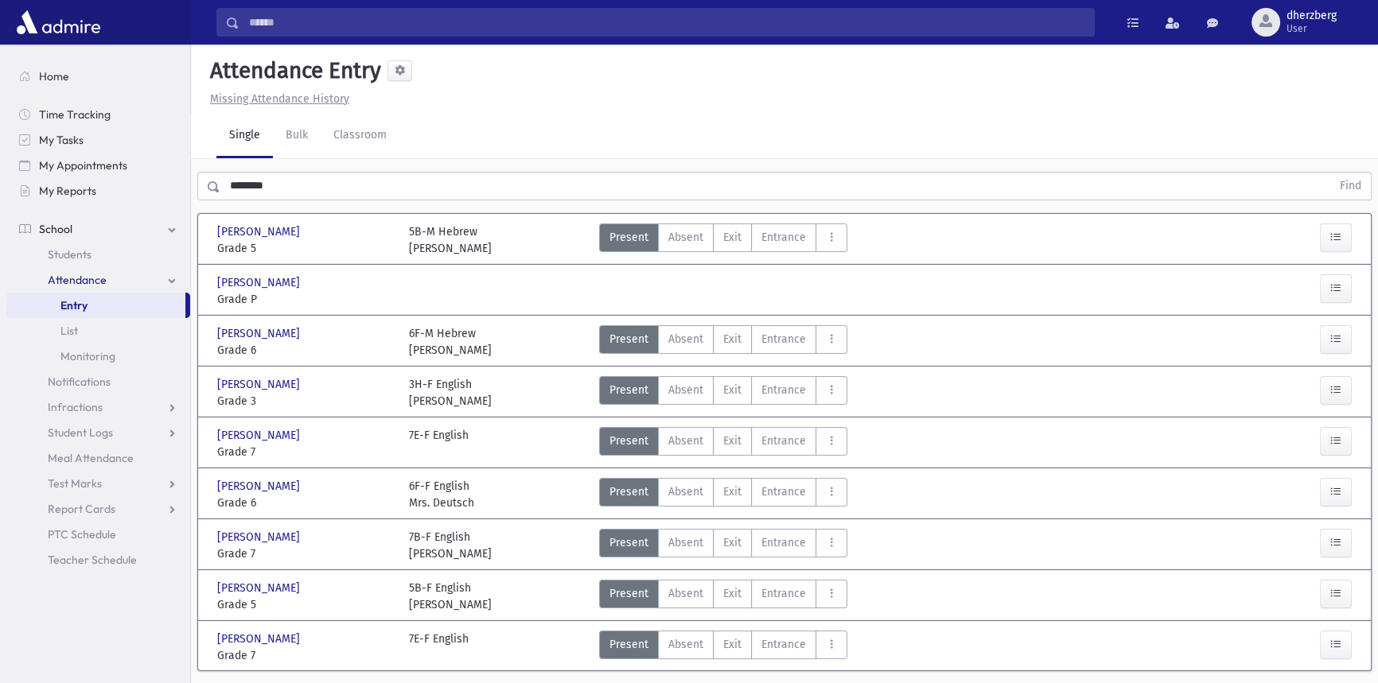
drag, startPoint x: 278, startPoint y: 547, endPoint x: 493, endPoint y: 561, distance: 215.2
click at [493, 562] on div "[PERSON_NAME] [PERSON_NAME], [PERSON_NAME] Grade 7 Grade 7 7B-F English [PERSON…" at bounding box center [784, 543] width 1147 height 49
click at [501, 542] on div "7B-F English [PERSON_NAME]" at bounding box center [497, 545] width 192 height 33
click at [96, 311] on link "Entry" at bounding box center [95, 305] width 179 height 25
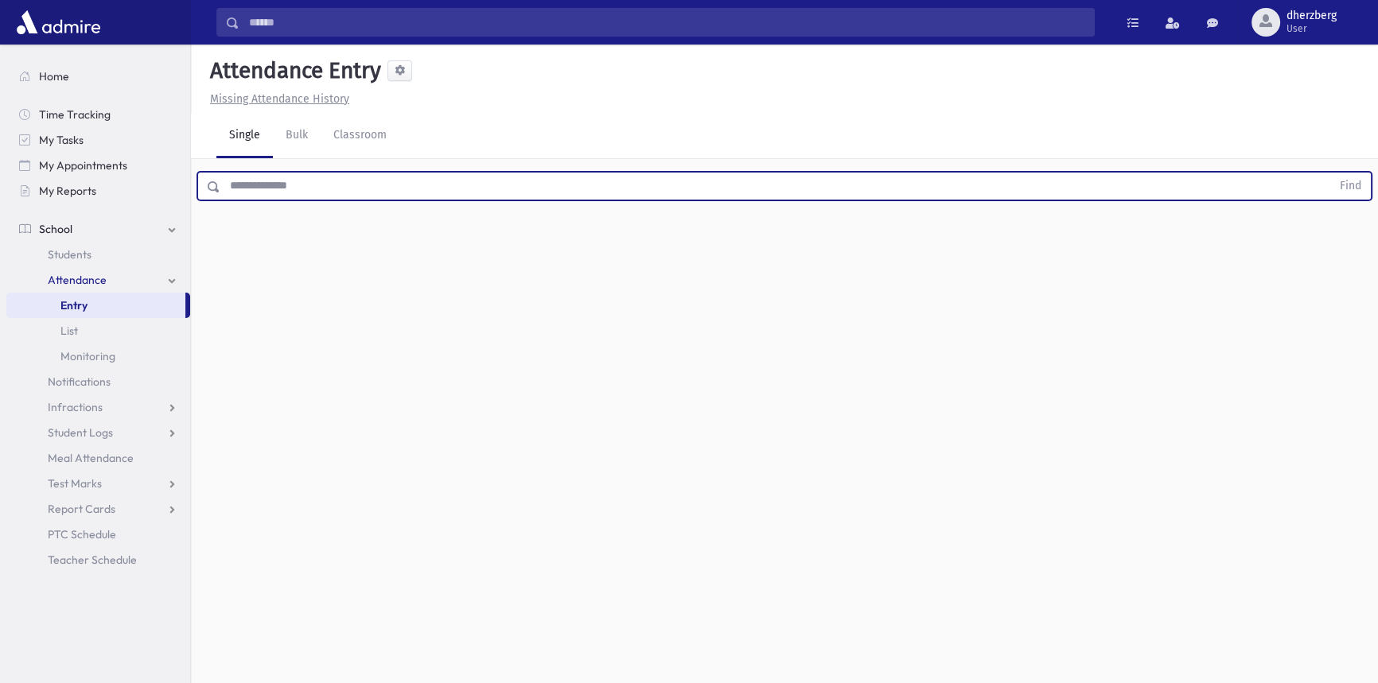
click at [282, 180] on input "text" at bounding box center [775, 186] width 1110 height 29
type input "******"
click at [1330, 173] on button "Find" at bounding box center [1350, 186] width 41 height 27
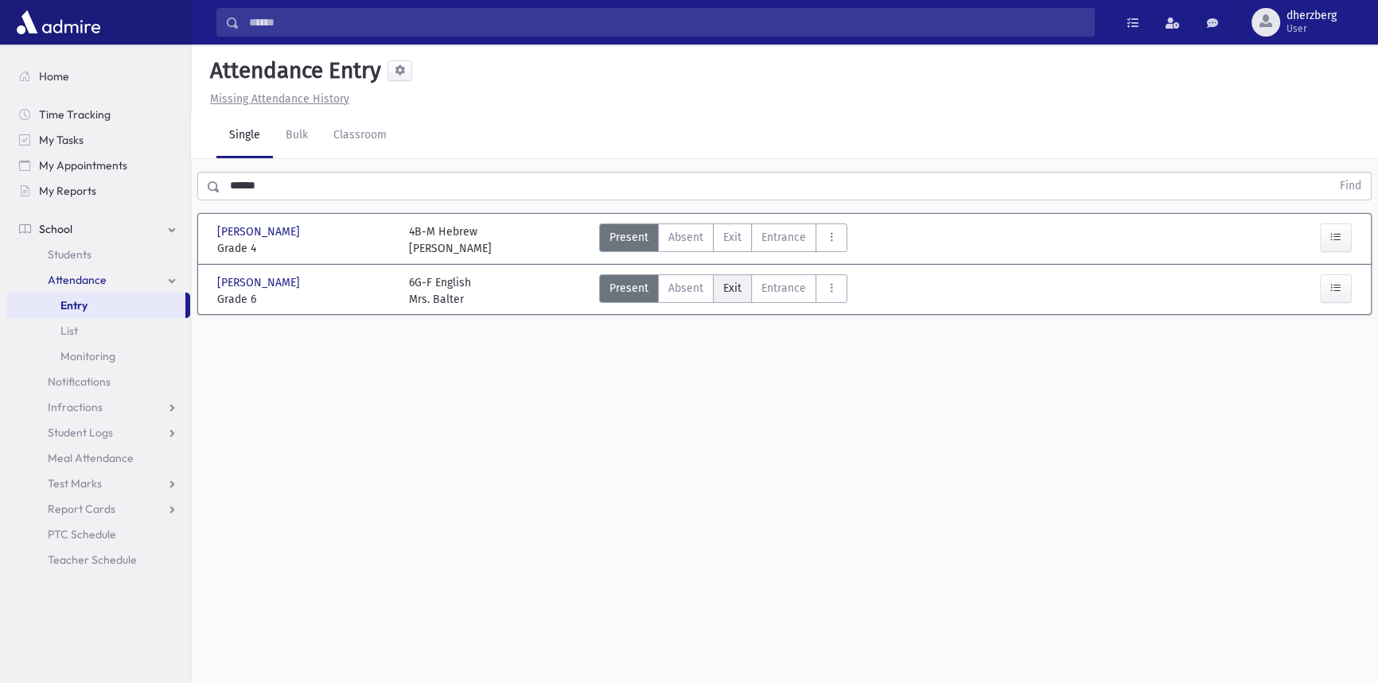
click at [715, 286] on label "Exit Ex" at bounding box center [732, 288] width 39 height 29
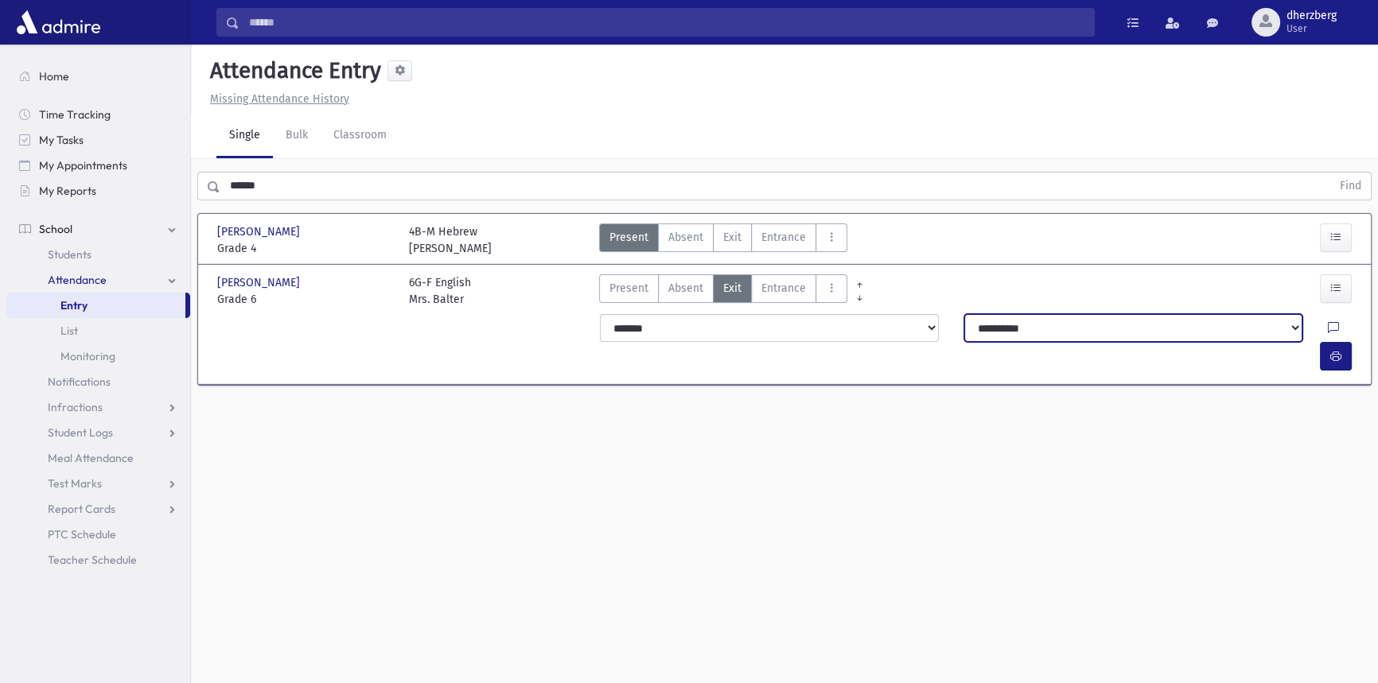
click at [1010, 326] on select "**********" at bounding box center [1133, 328] width 338 height 29
select select "**********"
click at [964, 314] on select "**********" at bounding box center [1133, 328] width 338 height 29
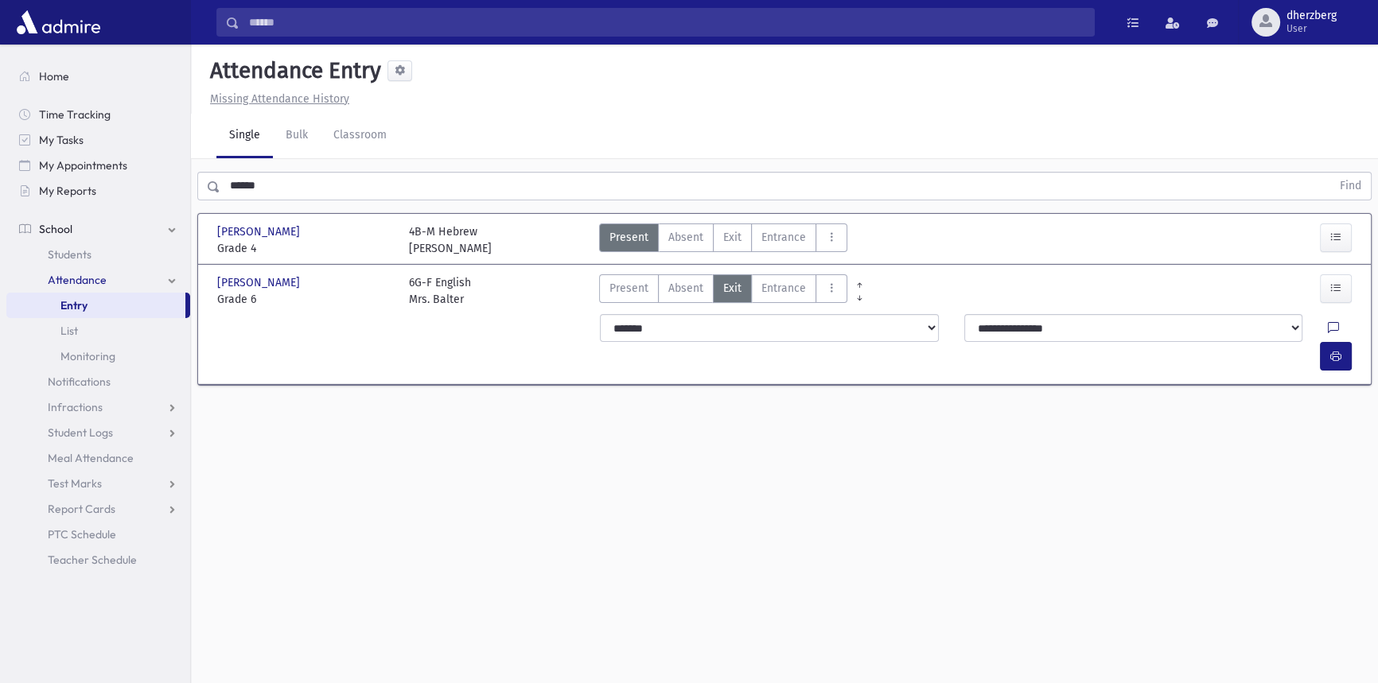
click at [1328, 329] on icon at bounding box center [1333, 329] width 11 height 14
click at [1281, 405] on textarea "Note" at bounding box center [1264, 409] width 186 height 61
click at [1348, 457] on button "Save" at bounding box center [1334, 467] width 45 height 29
click at [1355, 342] on div at bounding box center [1339, 356] width 38 height 29
click at [1336, 350] on icon "button" at bounding box center [1335, 357] width 11 height 14
